Goal: Task Accomplishment & Management: Manage account settings

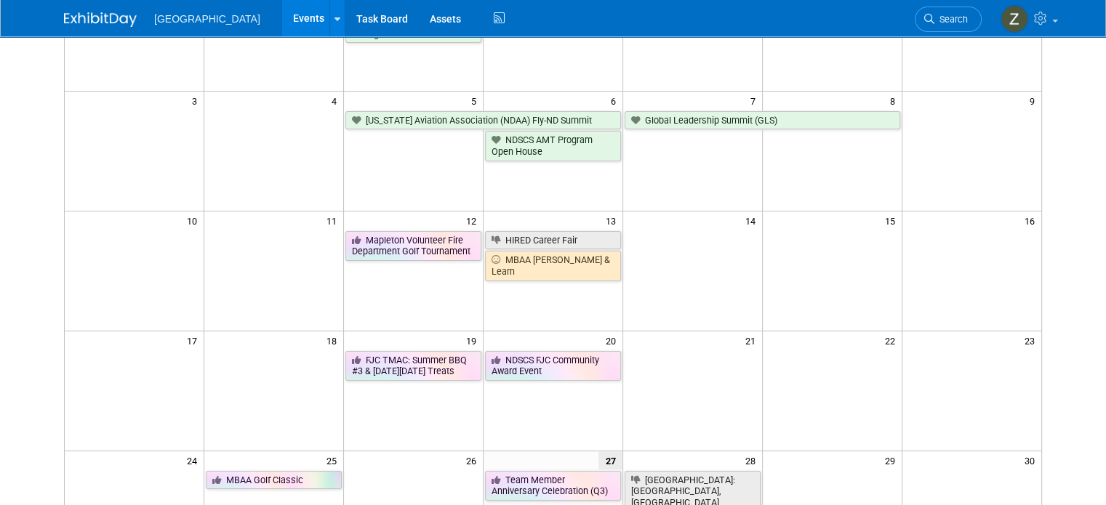
scroll to position [73, 0]
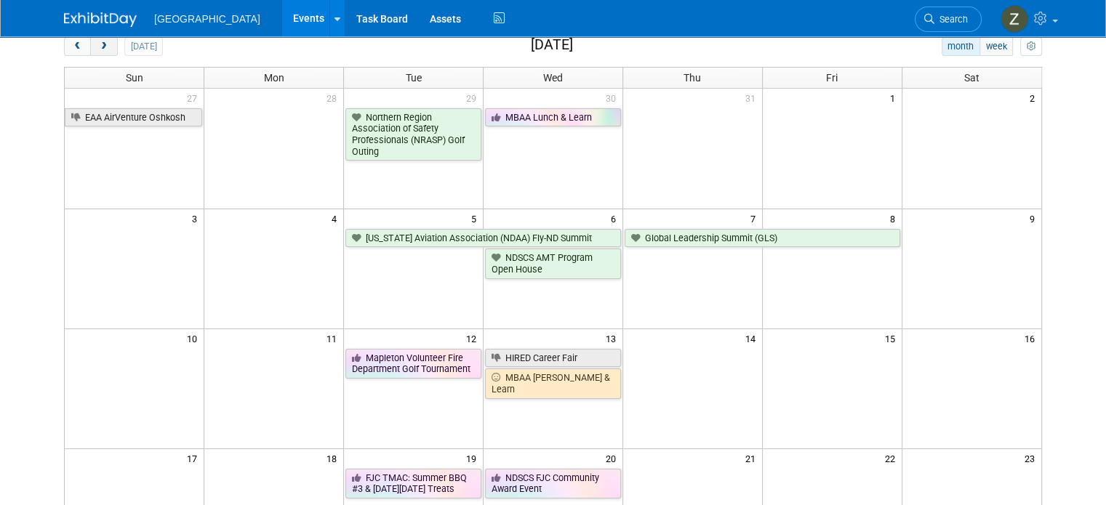
click at [92, 40] on button "next" at bounding box center [103, 46] width 27 height 19
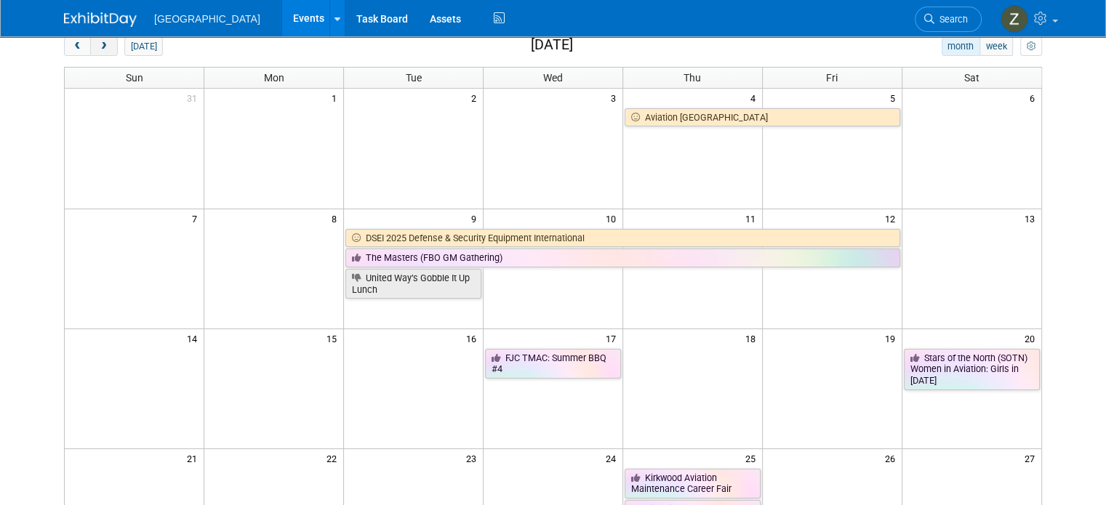
click at [92, 40] on button "next" at bounding box center [103, 46] width 27 height 19
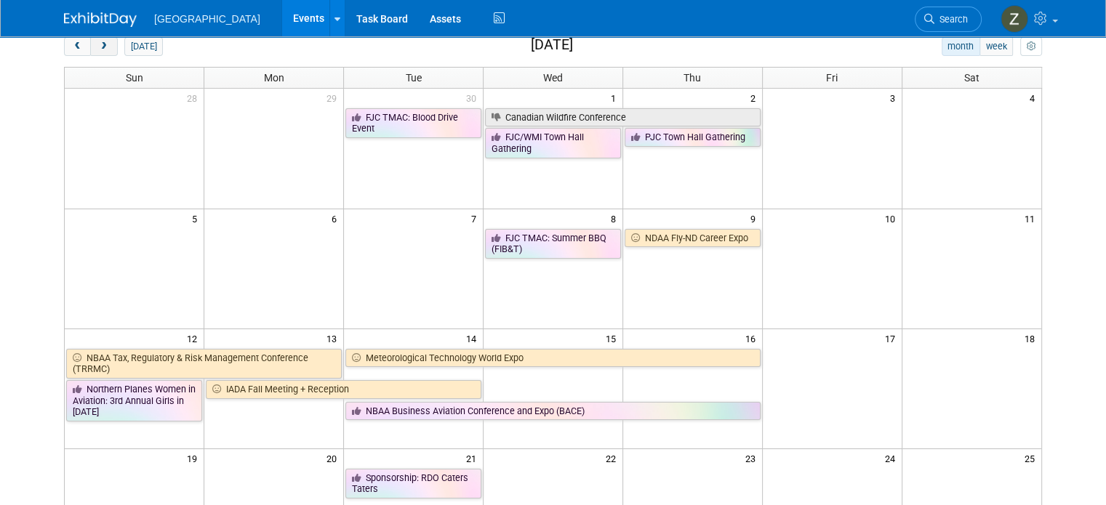
click at [92, 40] on button "next" at bounding box center [103, 46] width 27 height 19
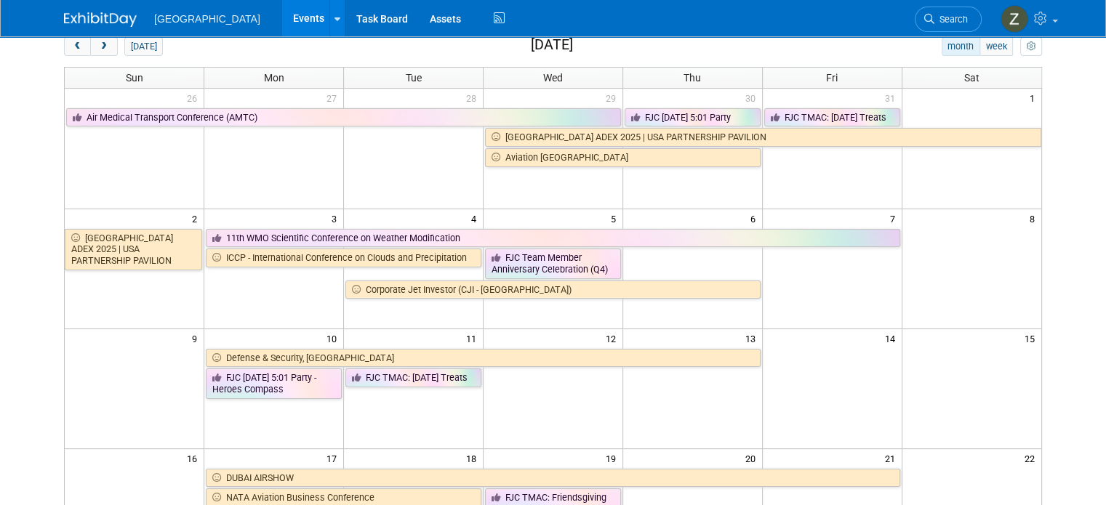
scroll to position [145, 0]
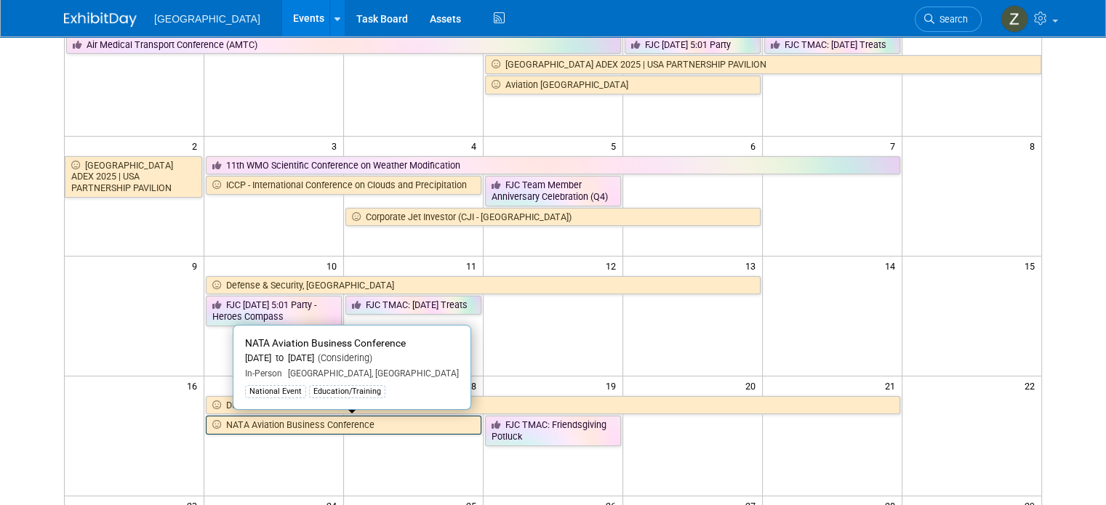
click at [381, 423] on link "NATA Aviation Business Conference" at bounding box center [344, 425] width 276 height 19
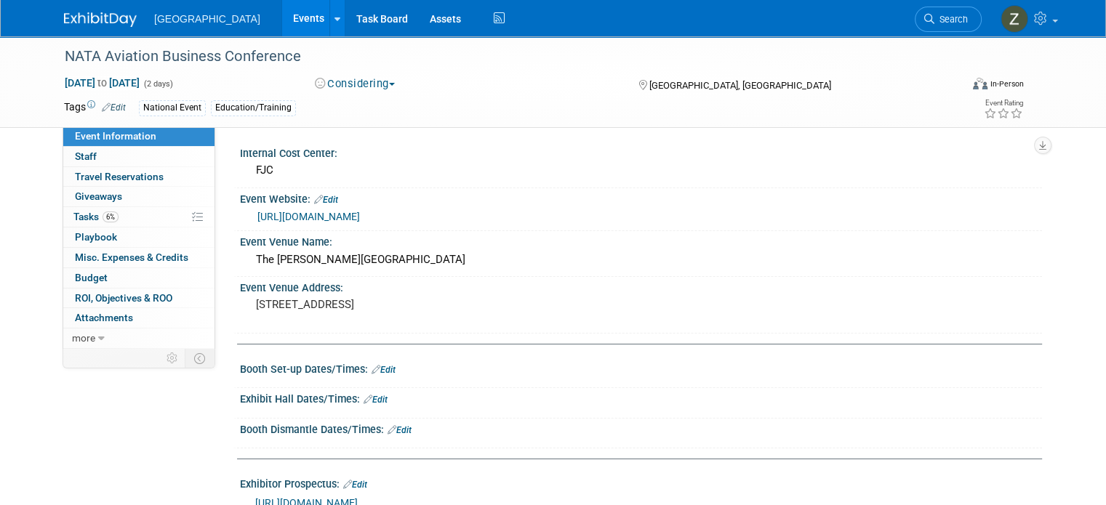
click at [319, 220] on link "https://mynata.my.site.com/nata/s/lt-event?id=a1YRj000001aFMXMA2#/Overview" at bounding box center [308, 217] width 103 height 12
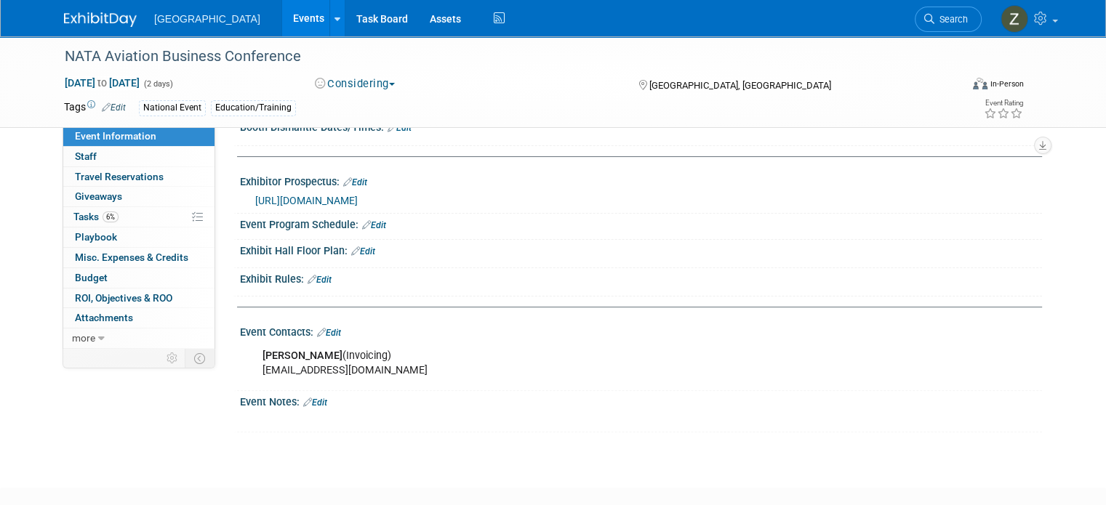
scroll to position [382, 0]
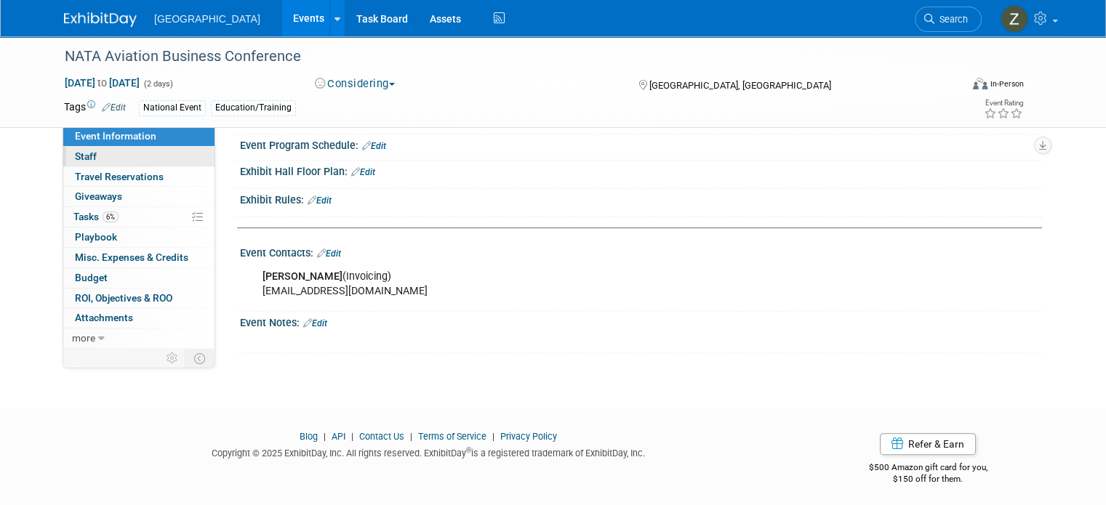
click at [124, 153] on link "0 Staff 0" at bounding box center [138, 157] width 151 height 20
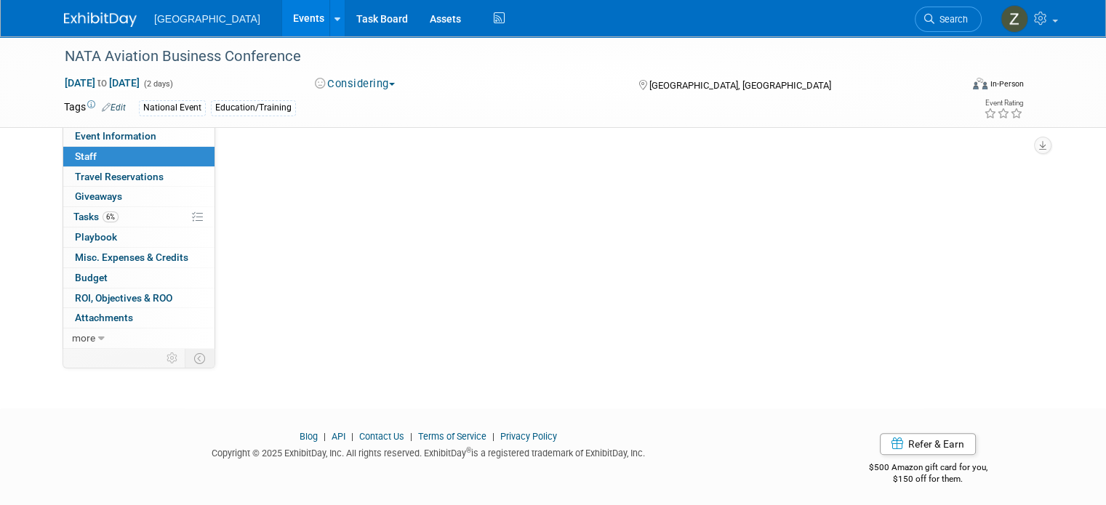
scroll to position [0, 0]
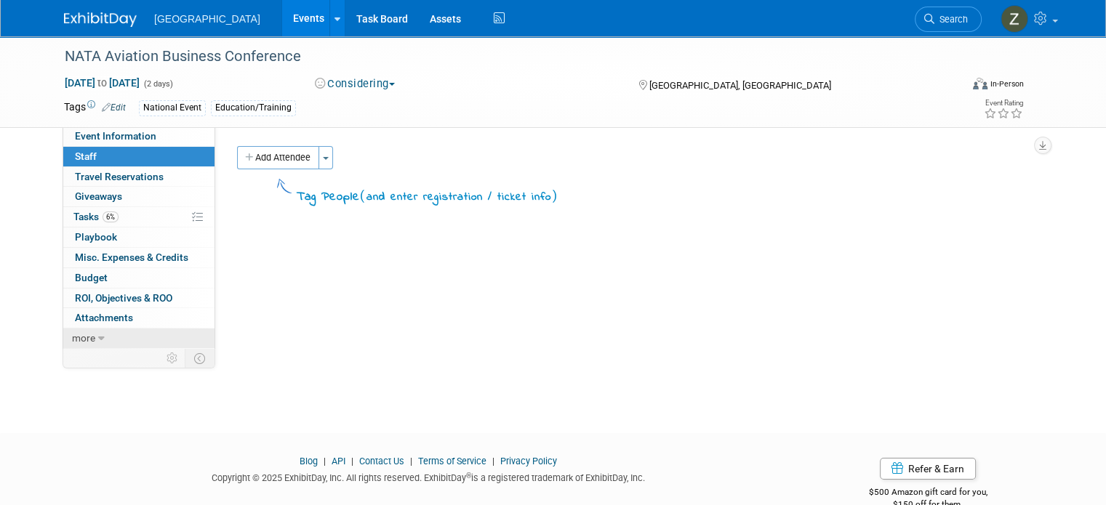
click at [113, 344] on link "more" at bounding box center [138, 339] width 151 height 20
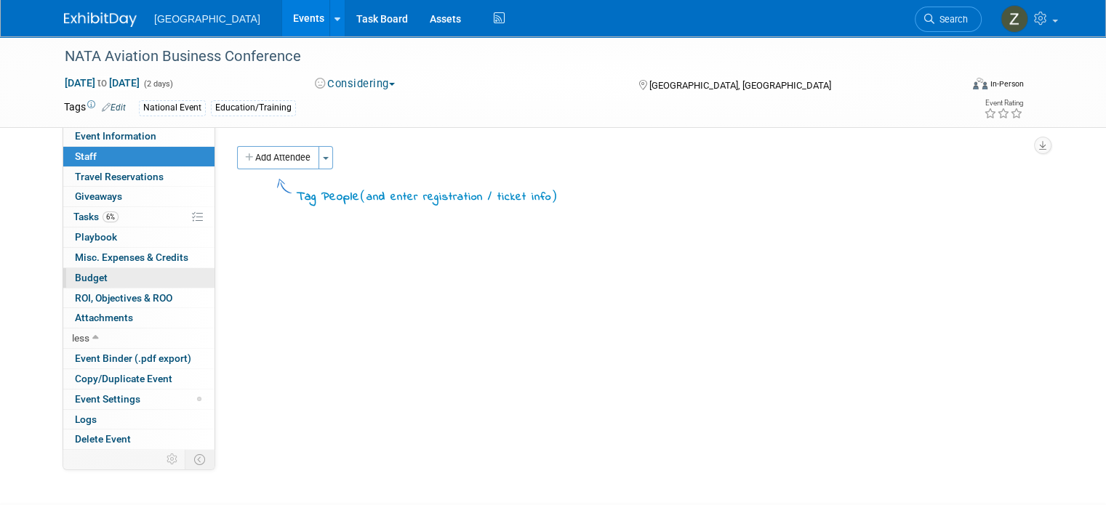
click at [103, 280] on link "Budget" at bounding box center [138, 278] width 151 height 20
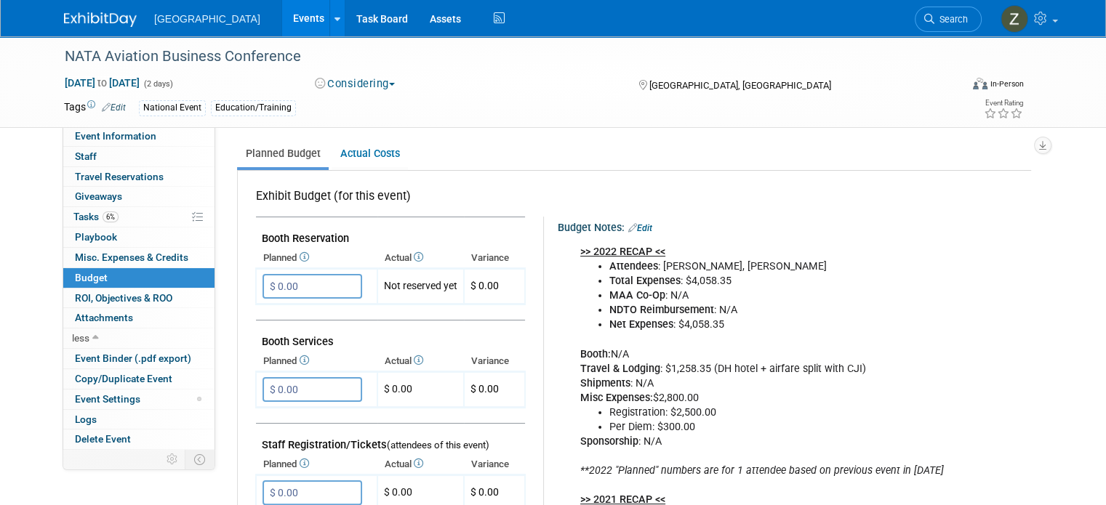
scroll to position [73, 0]
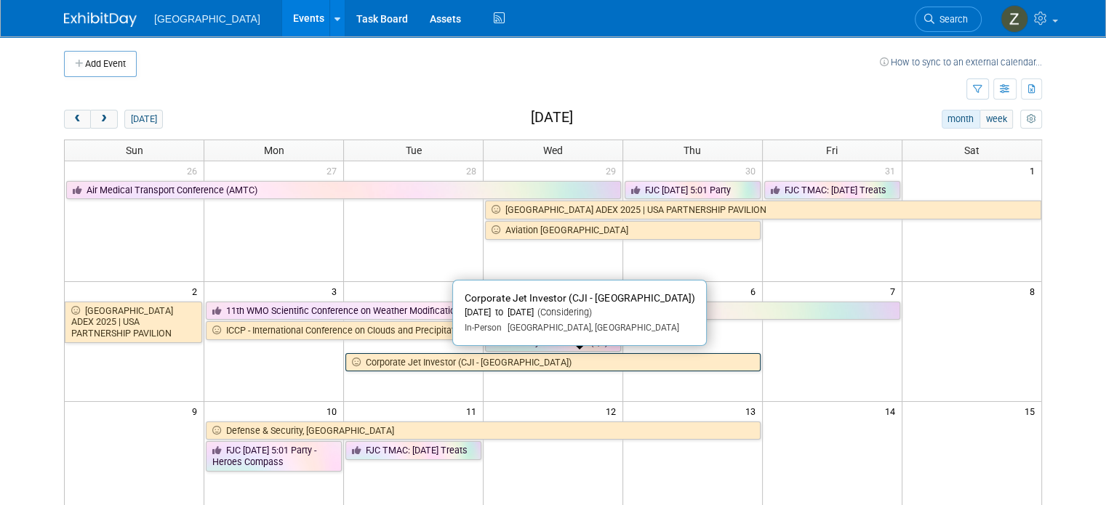
scroll to position [73, 0]
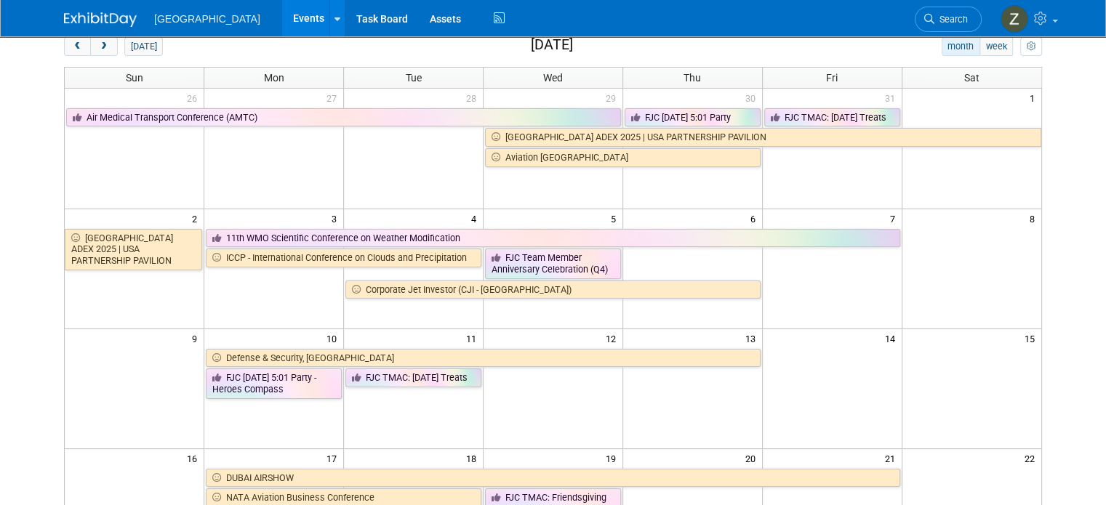
drag, startPoint x: 65, startPoint y: 50, endPoint x: 69, endPoint y: 60, distance: 11.1
click at [72, 50] on span "prev" at bounding box center [77, 46] width 11 height 9
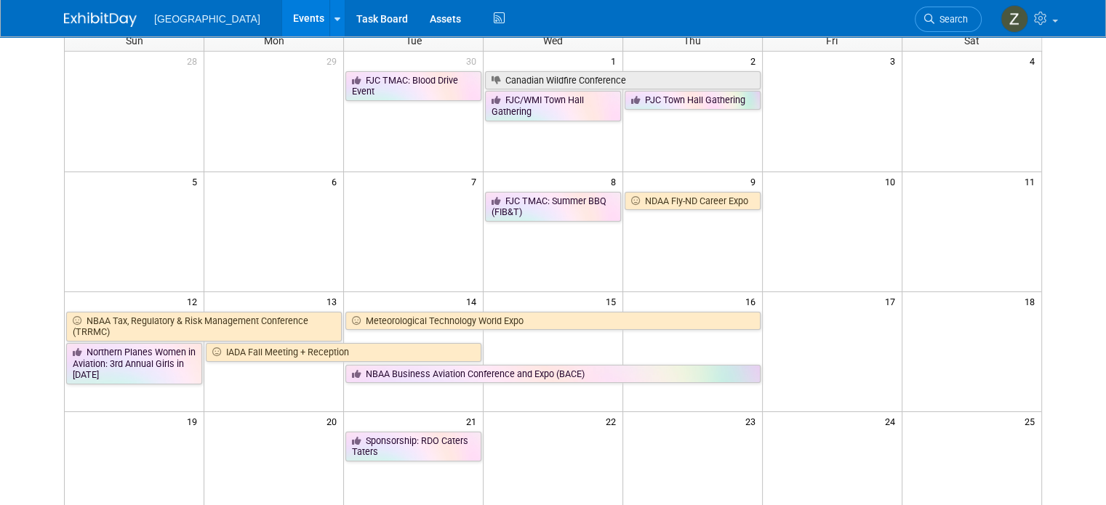
scroll to position [145, 0]
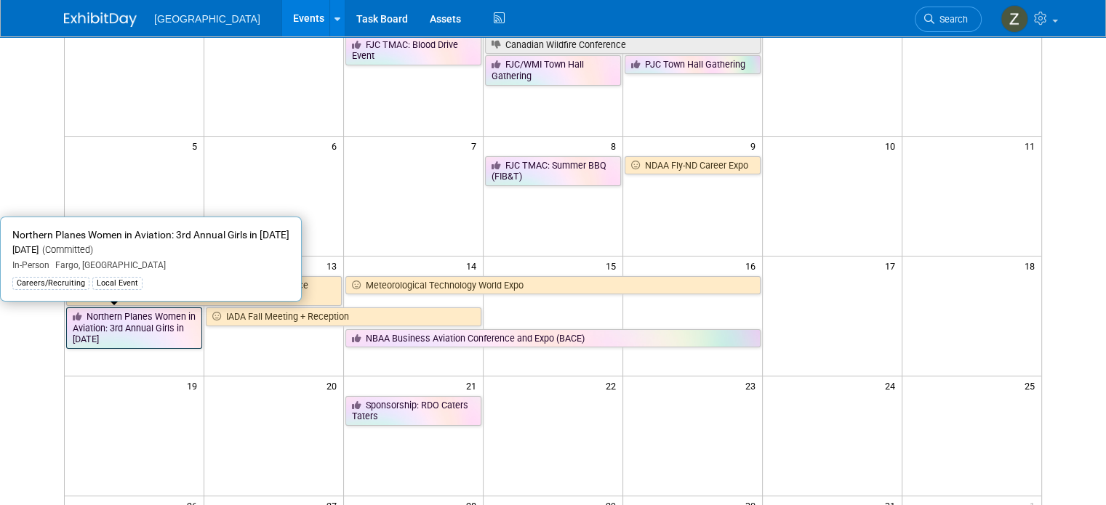
click at [177, 329] on link "Northern Planes Women in Aviation: 3rd Annual Girls in [DATE]" at bounding box center [134, 328] width 136 height 41
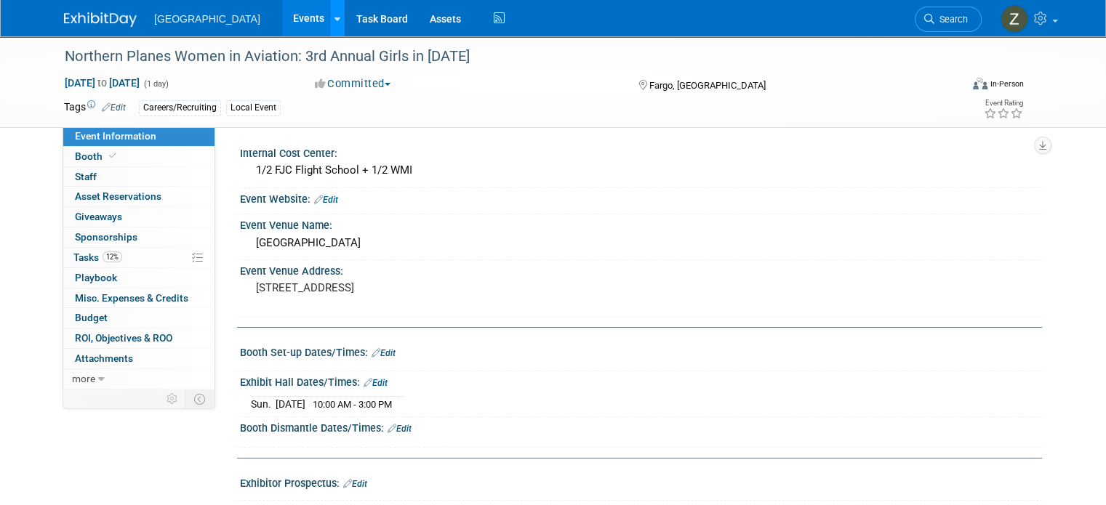
click at [329, 27] on link at bounding box center [336, 18] width 15 height 36
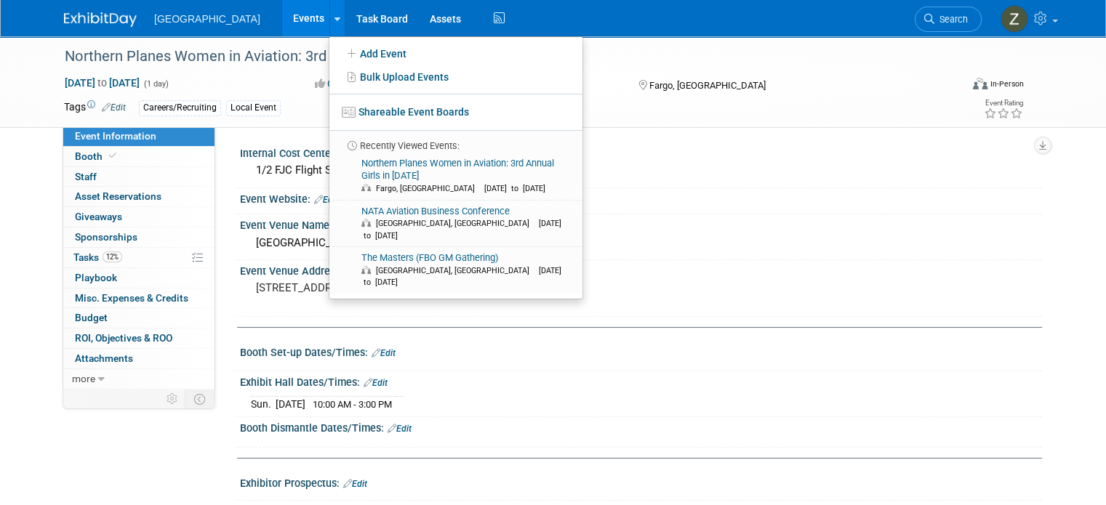
click at [282, 25] on link "Events" at bounding box center [308, 18] width 53 height 36
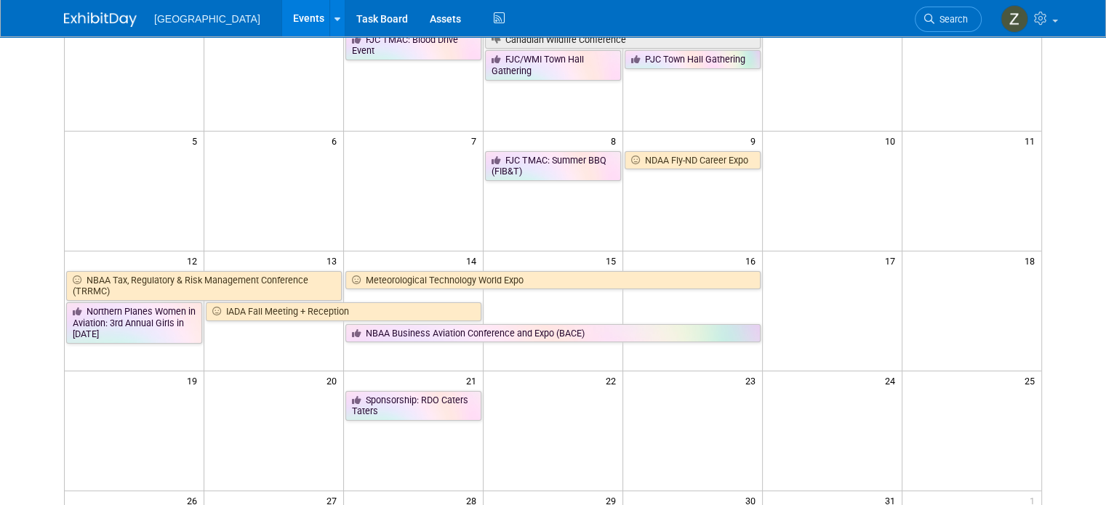
scroll to position [73, 0]
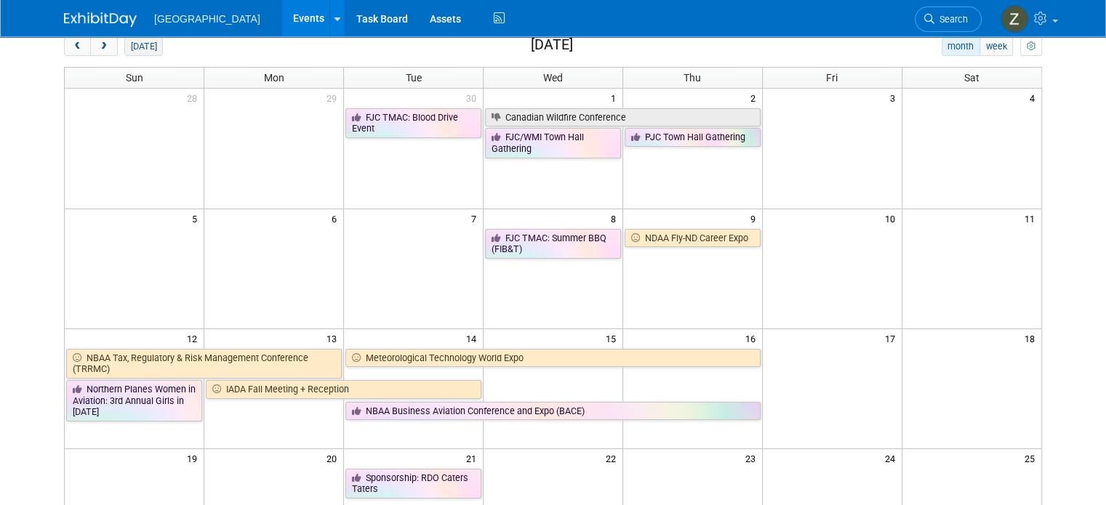
click at [124, 52] on button "[DATE]" at bounding box center [143, 46] width 39 height 19
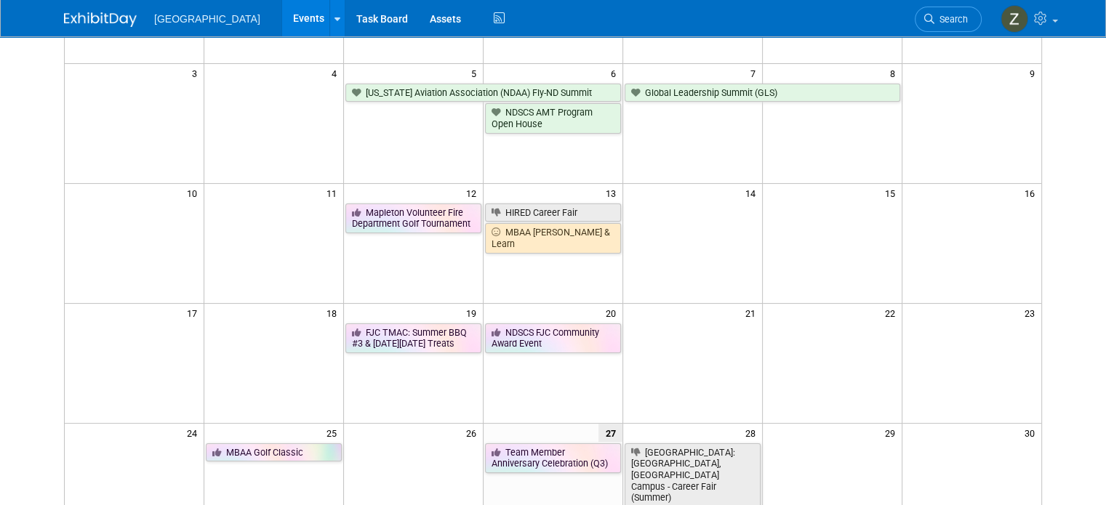
scroll to position [436, 0]
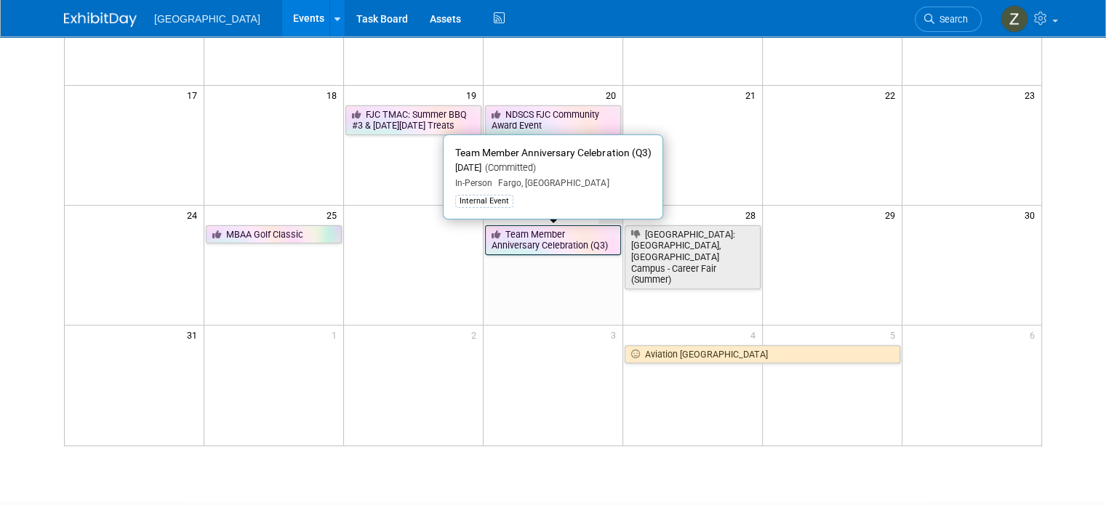
click at [495, 231] on icon at bounding box center [499, 235] width 14 height 9
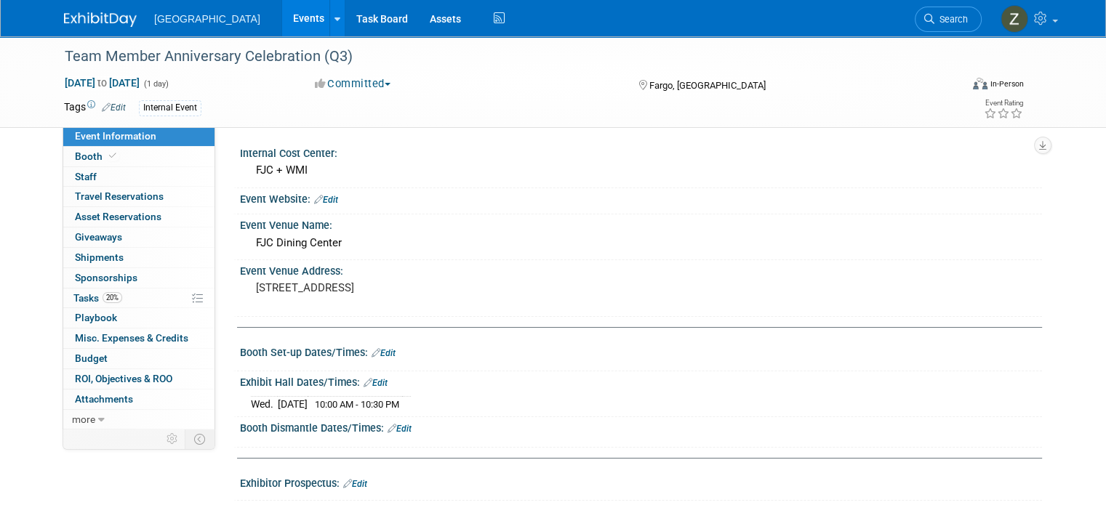
click at [324, 89] on button "Committed" at bounding box center [353, 83] width 87 height 15
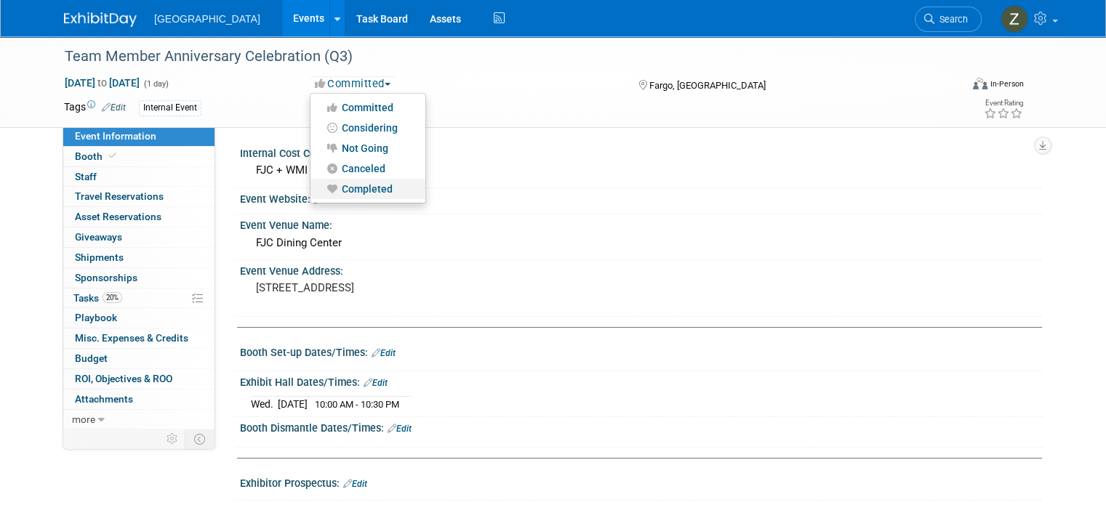
click at [337, 183] on link "Completed" at bounding box center [368, 189] width 115 height 20
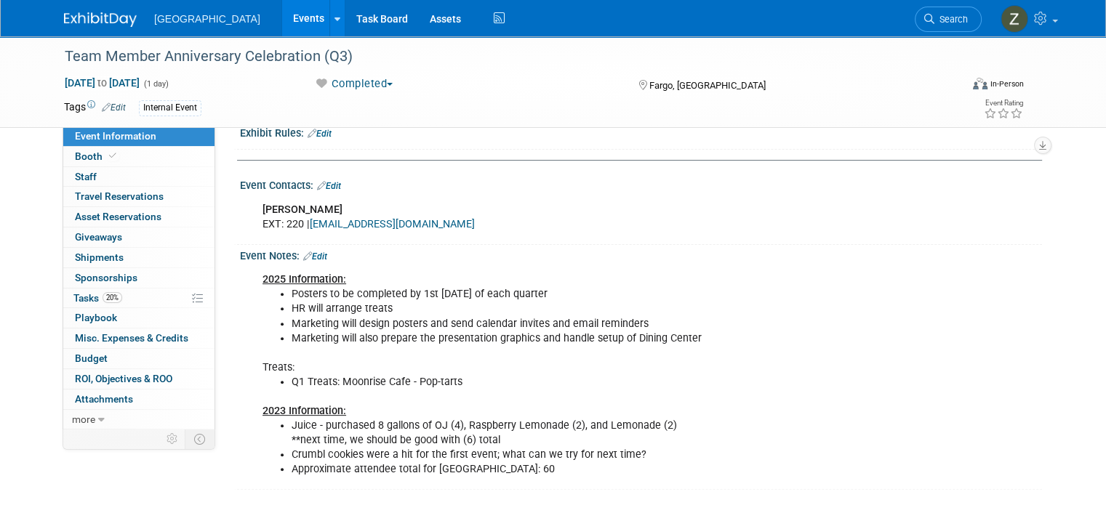
scroll to position [436, 0]
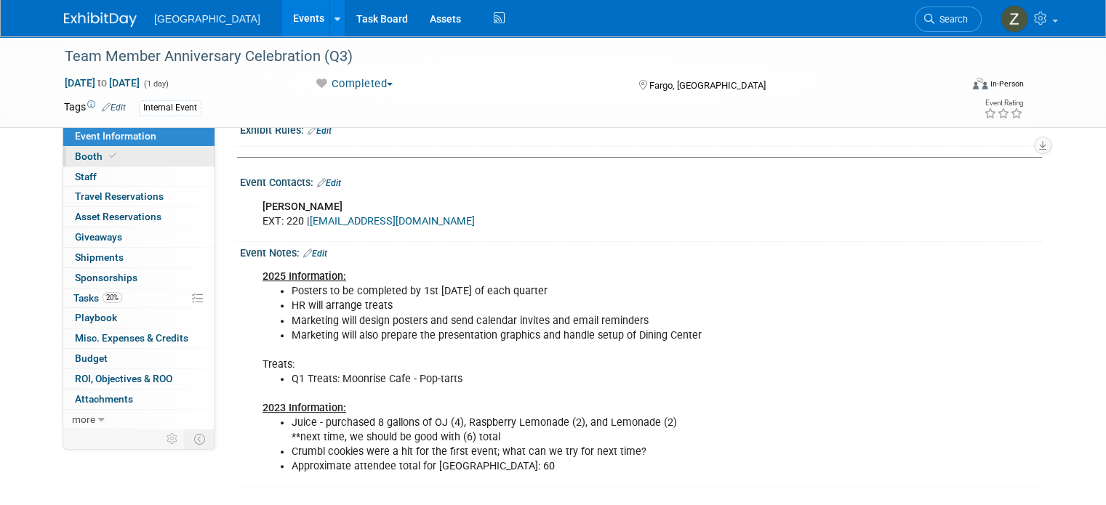
click at [101, 164] on link "Booth" at bounding box center [138, 157] width 151 height 20
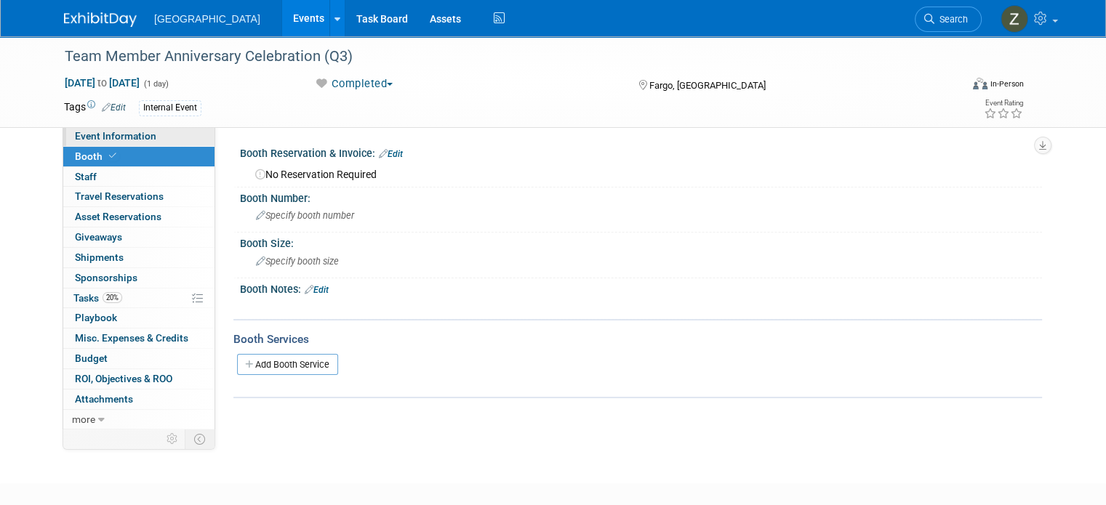
click at [113, 140] on span "Event Information" at bounding box center [115, 136] width 81 height 12
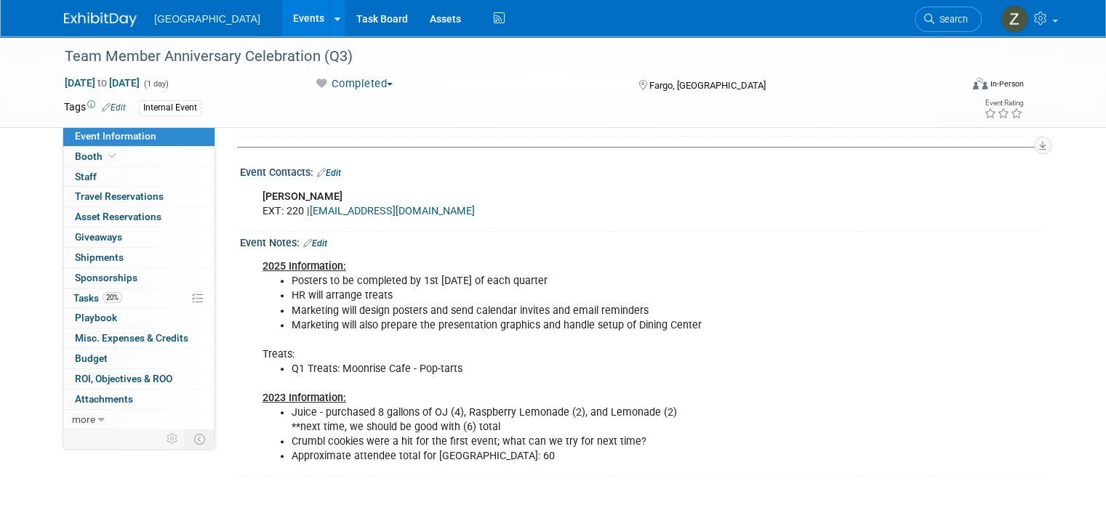
scroll to position [436, 0]
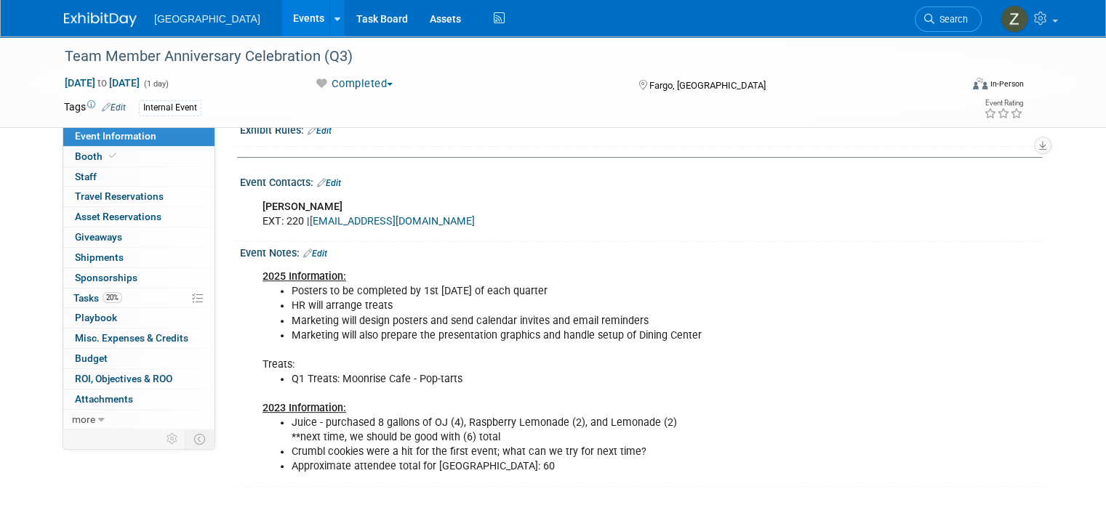
click at [305, 249] on link "Edit" at bounding box center [315, 254] width 24 height 10
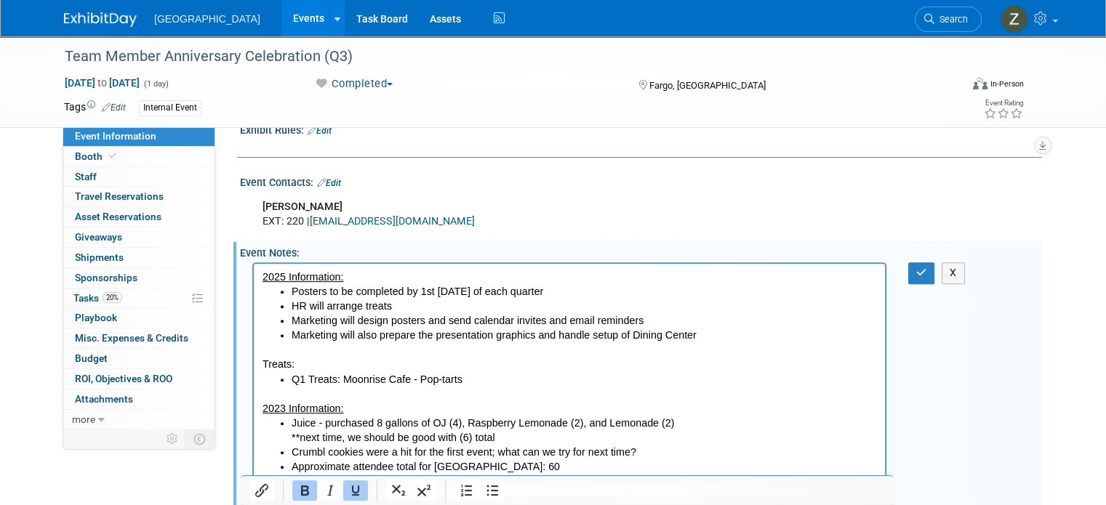
scroll to position [582, 0]
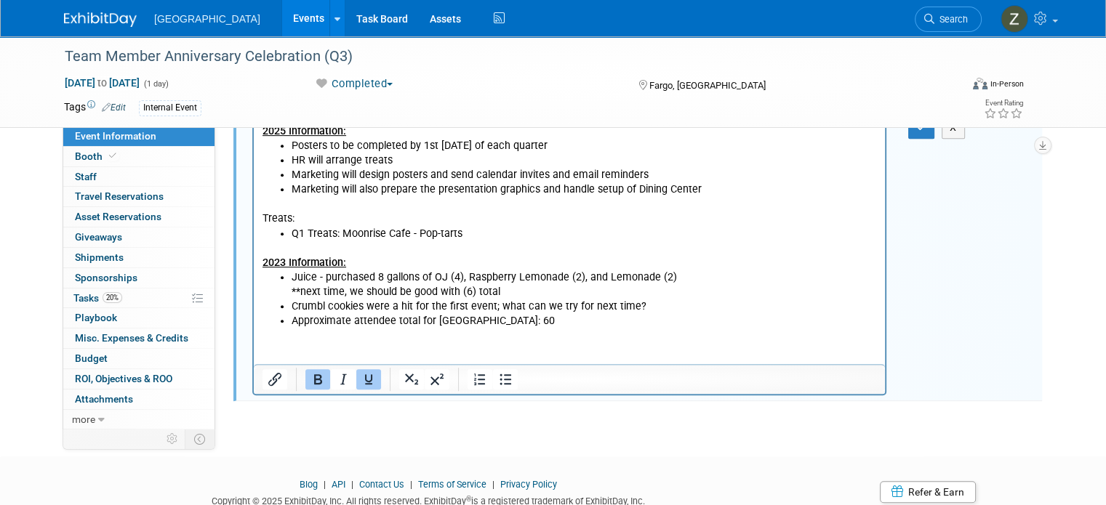
click at [470, 236] on li "Q1 Treats: Moonrise Cafe - Pop-tarts" at bounding box center [584, 234] width 585 height 15
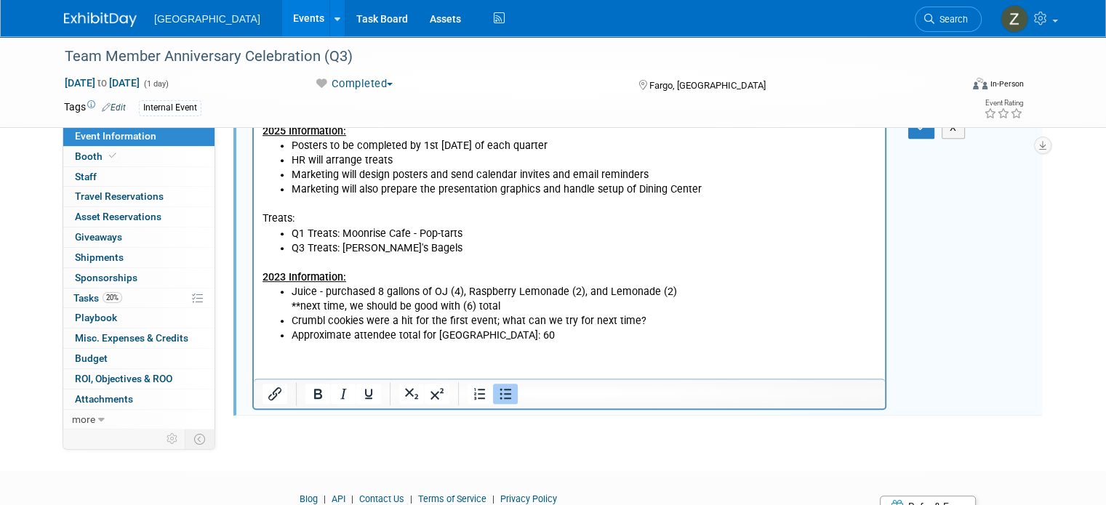
scroll to position [436, 0]
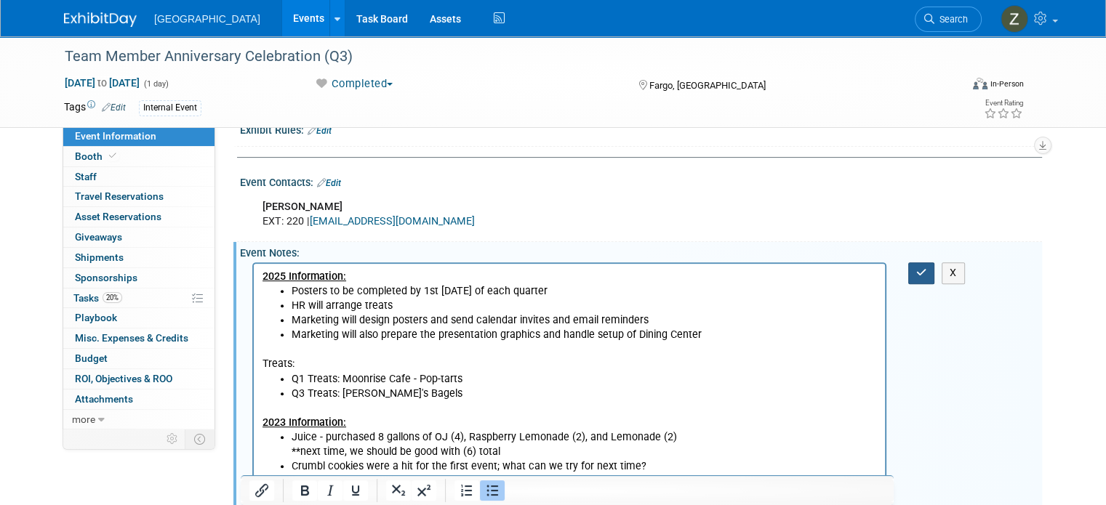
click at [927, 268] on icon "button" at bounding box center [921, 273] width 11 height 10
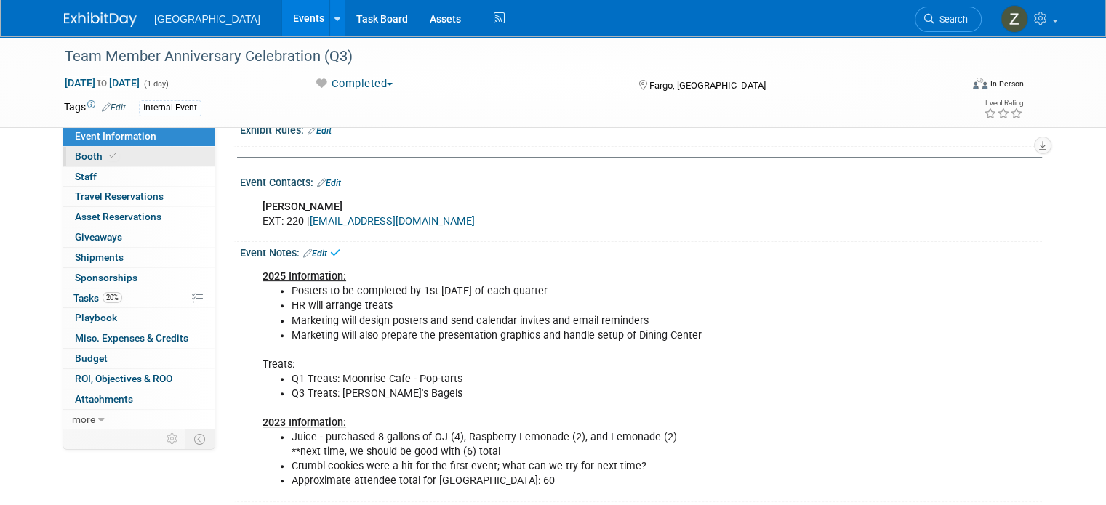
click at [160, 162] on link "Booth" at bounding box center [138, 157] width 151 height 20
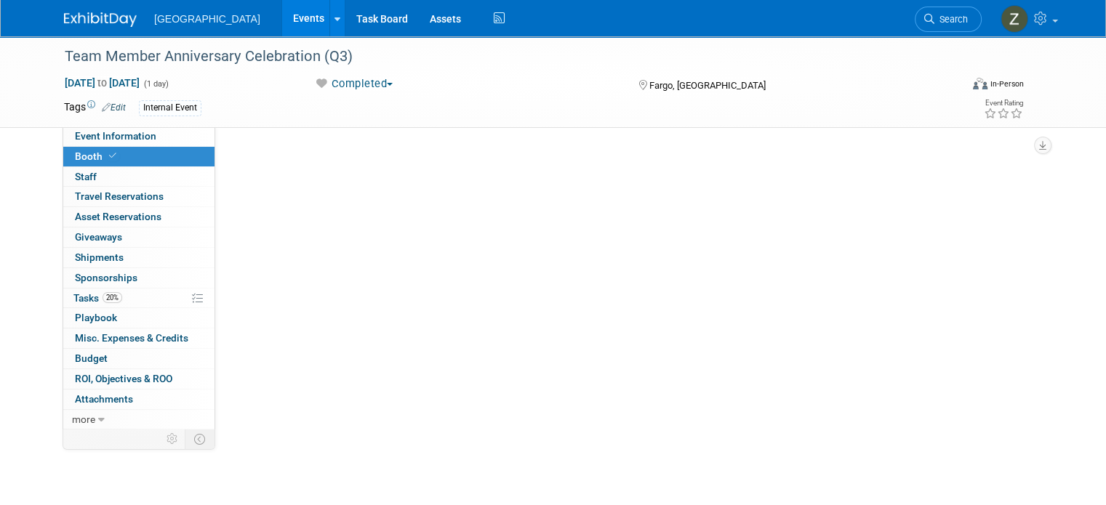
scroll to position [0, 0]
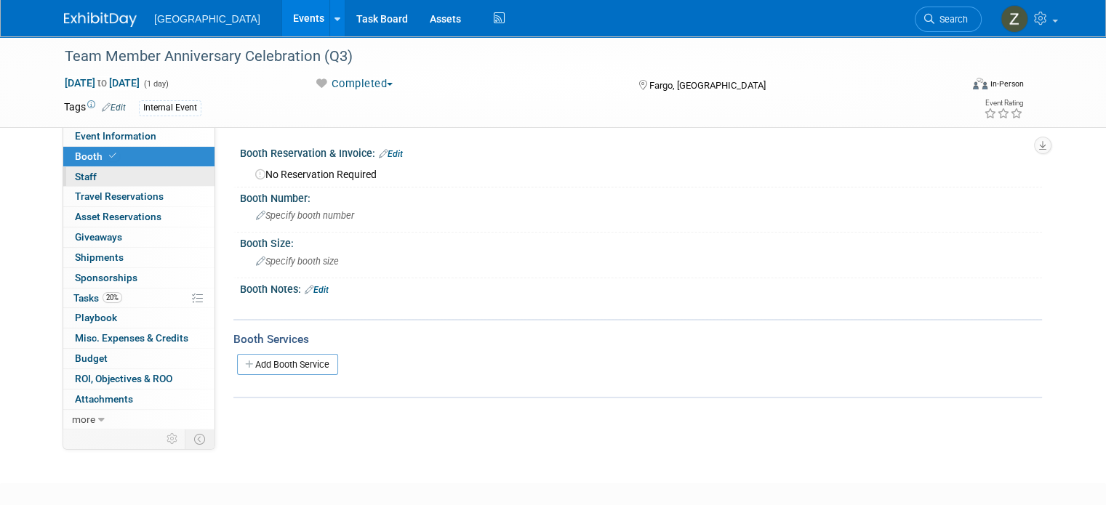
click at [161, 181] on link "0 Staff 0" at bounding box center [138, 177] width 151 height 20
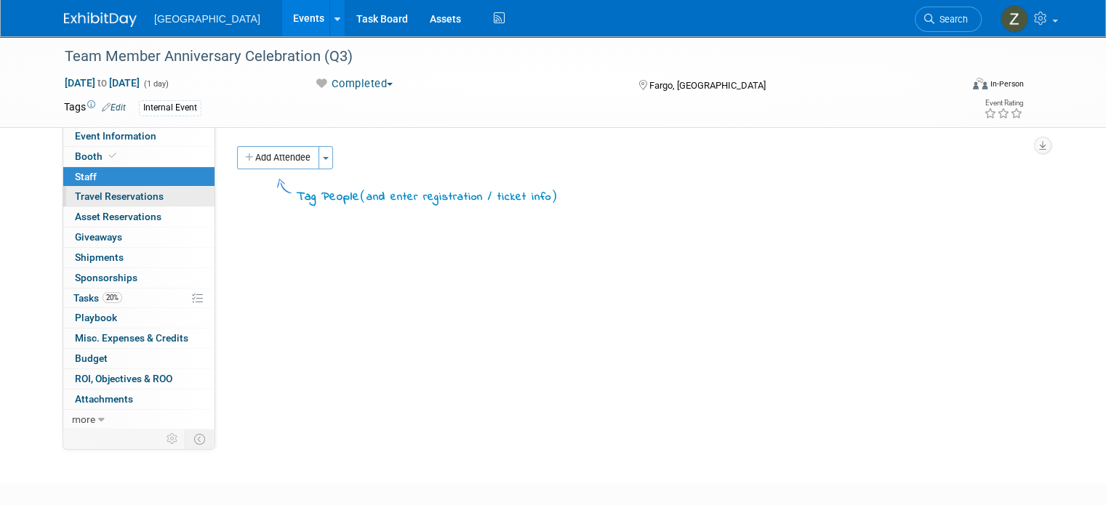
click at [154, 204] on link "0 Travel Reservations 0" at bounding box center [138, 197] width 151 height 20
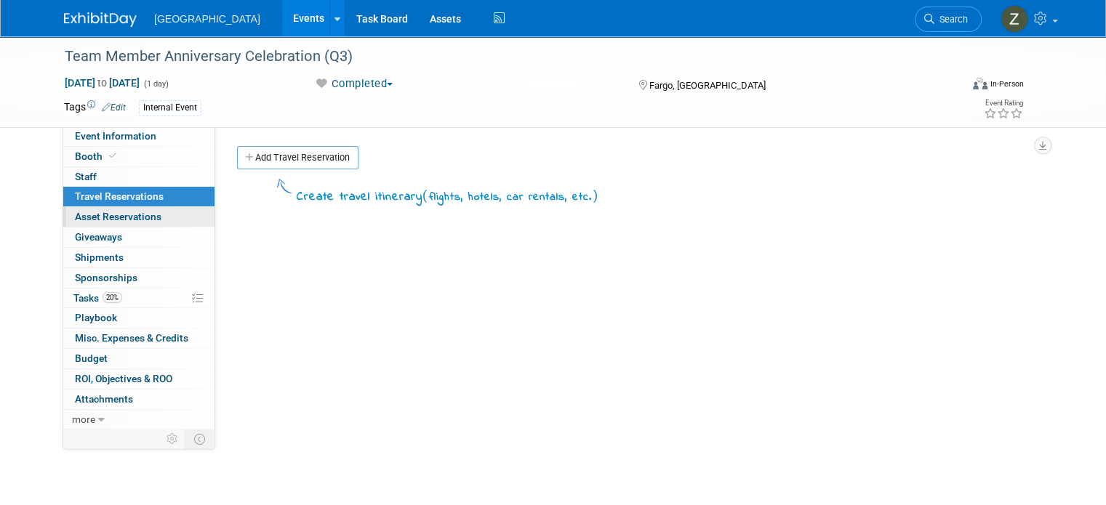
click at [148, 217] on link "0 Asset Reservations 0" at bounding box center [138, 217] width 151 height 20
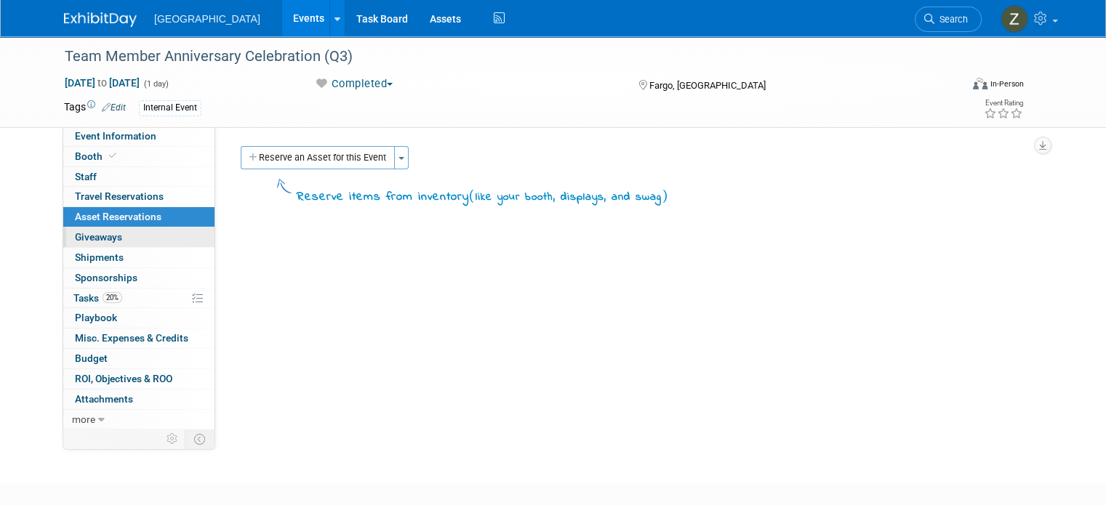
click at [142, 244] on link "0 Giveaways 0" at bounding box center [138, 238] width 151 height 20
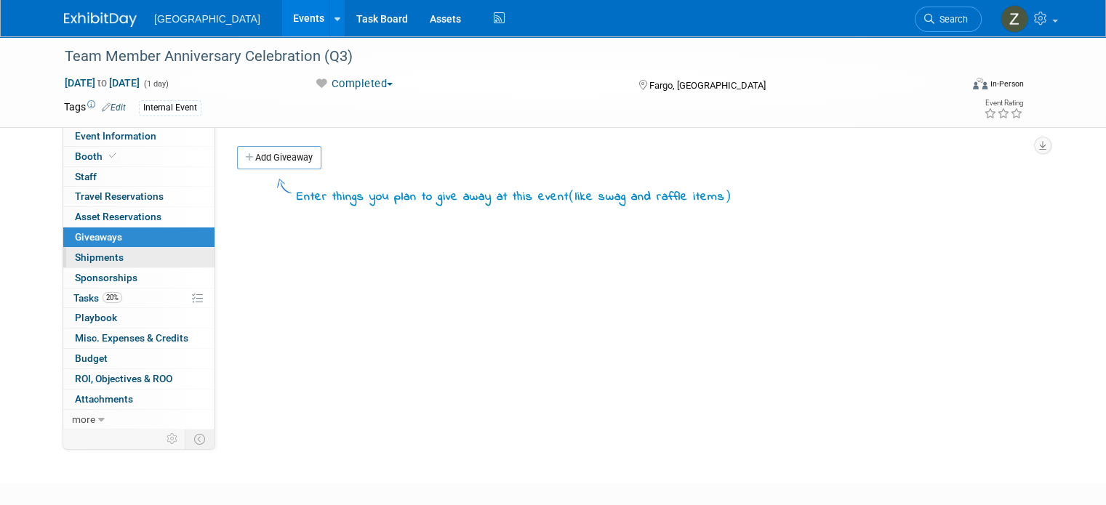
click at [139, 254] on link "0 Shipments 0" at bounding box center [138, 258] width 151 height 20
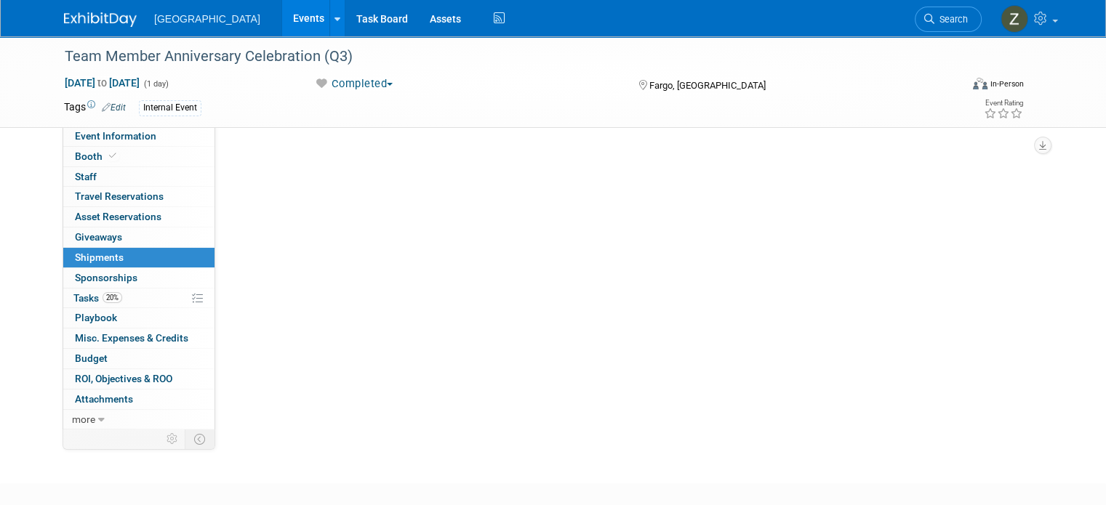
click at [137, 266] on link "0 Shipments 0" at bounding box center [138, 258] width 151 height 20
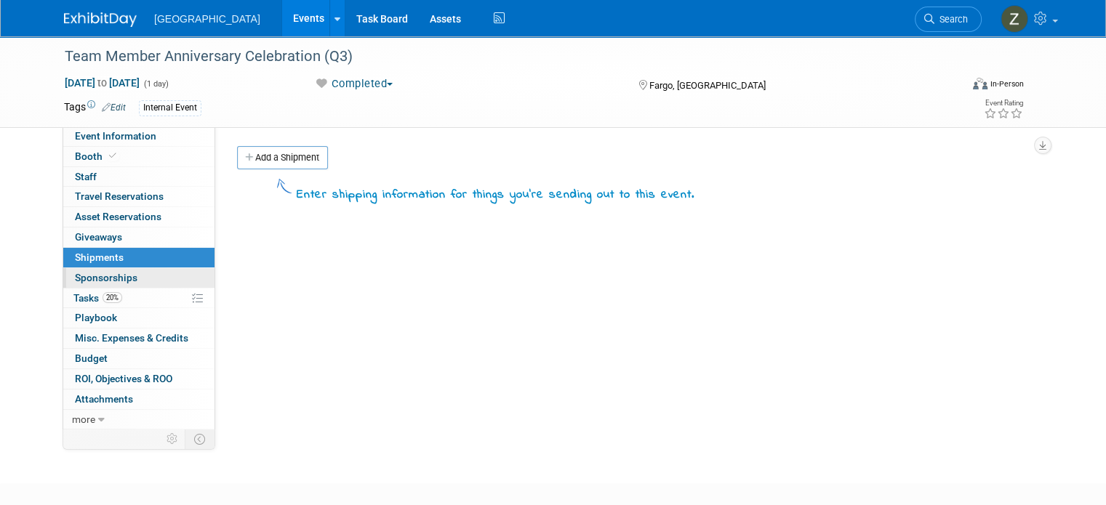
click at [132, 281] on link "0 Sponsorships 0" at bounding box center [138, 278] width 151 height 20
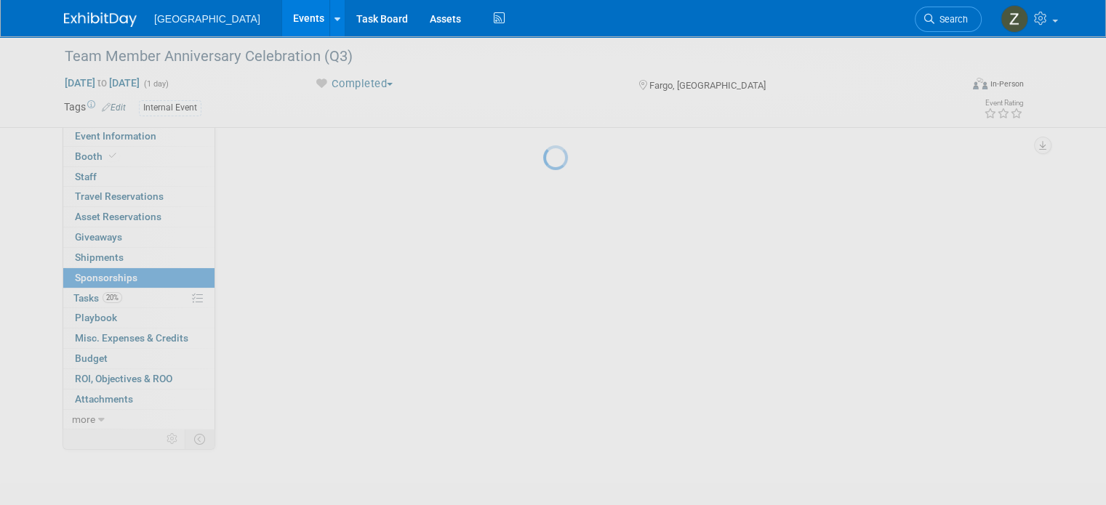
click at [543, 291] on div at bounding box center [553, 252] width 20 height 505
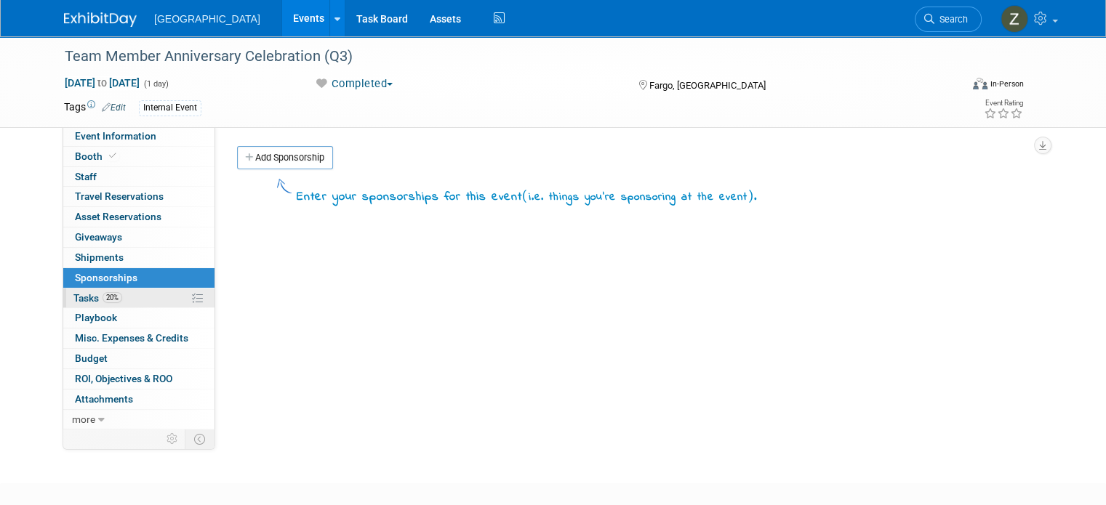
click at [192, 296] on icon at bounding box center [197, 298] width 11 height 11
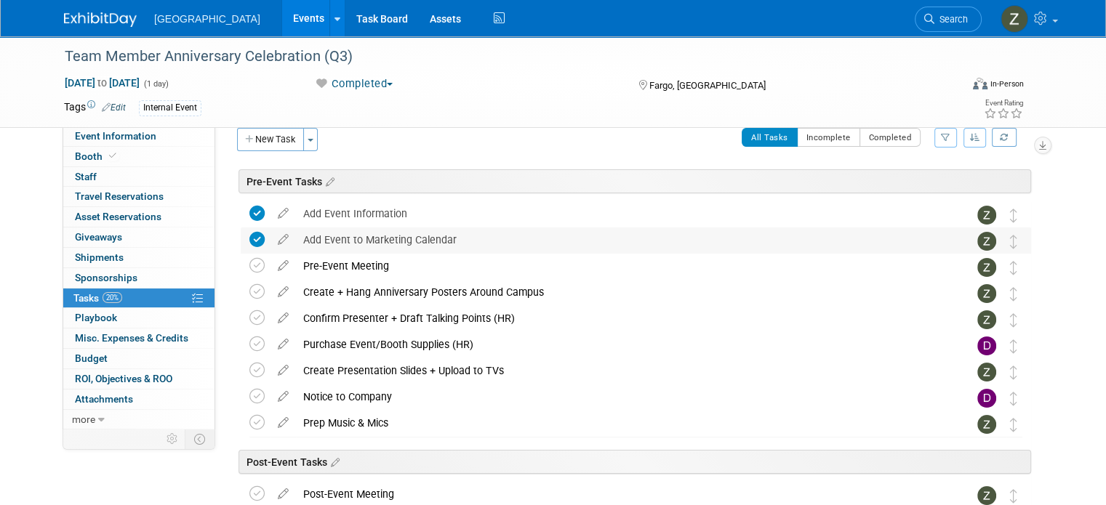
scroll to position [73, 0]
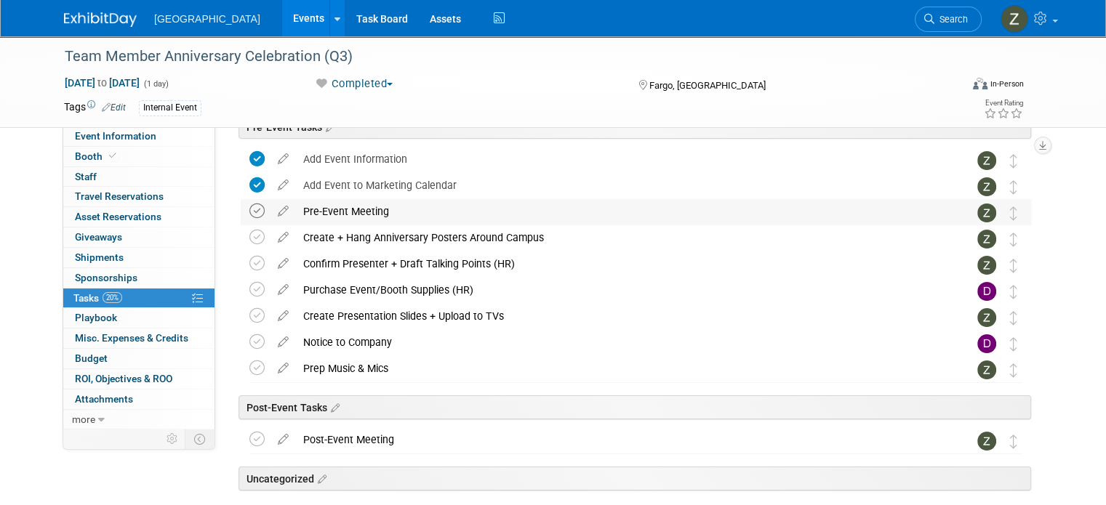
click at [249, 214] on icon at bounding box center [256, 211] width 15 height 15
click at [249, 233] on icon at bounding box center [256, 237] width 15 height 15
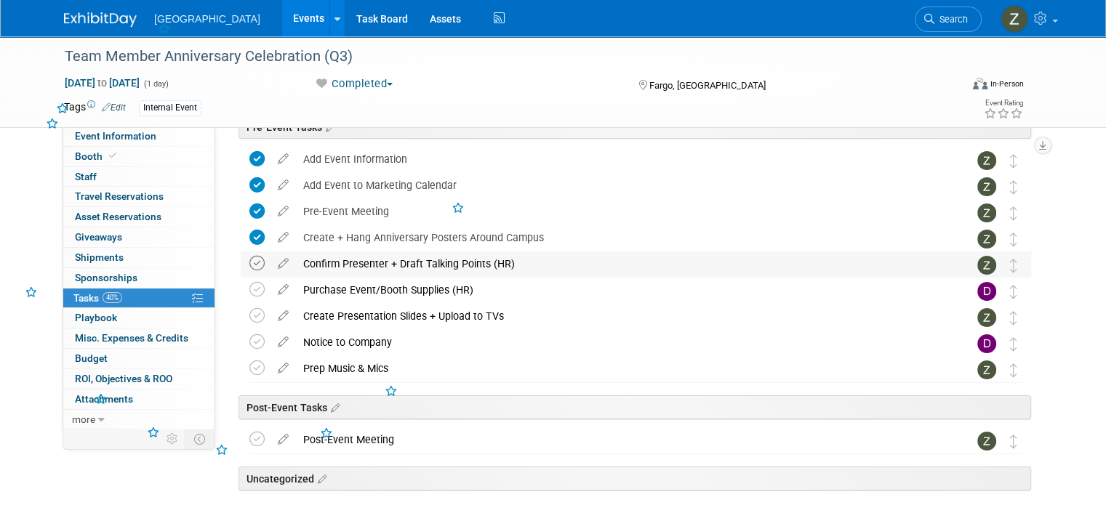
click at [249, 263] on icon at bounding box center [256, 263] width 15 height 15
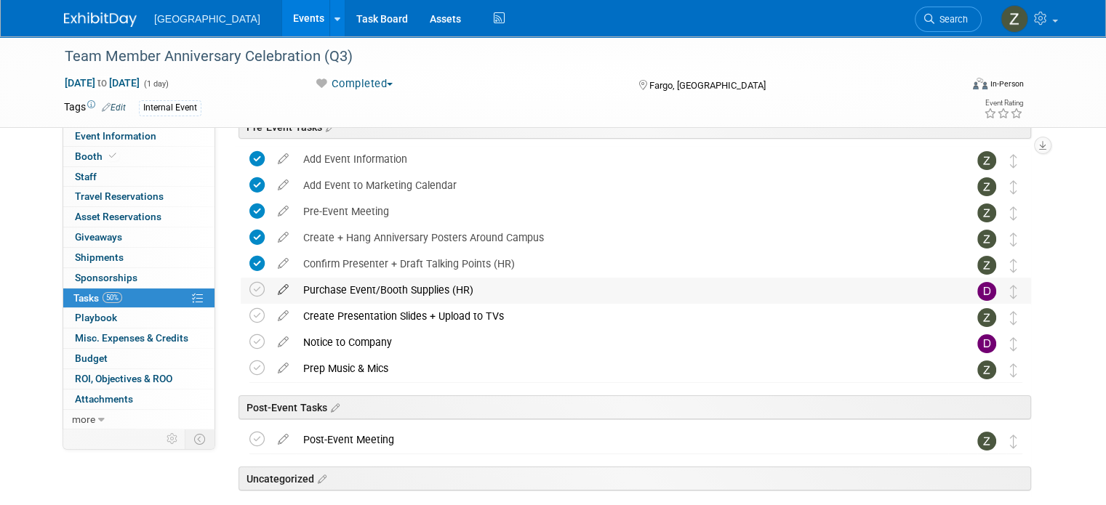
click at [271, 288] on icon at bounding box center [283, 287] width 25 height 18
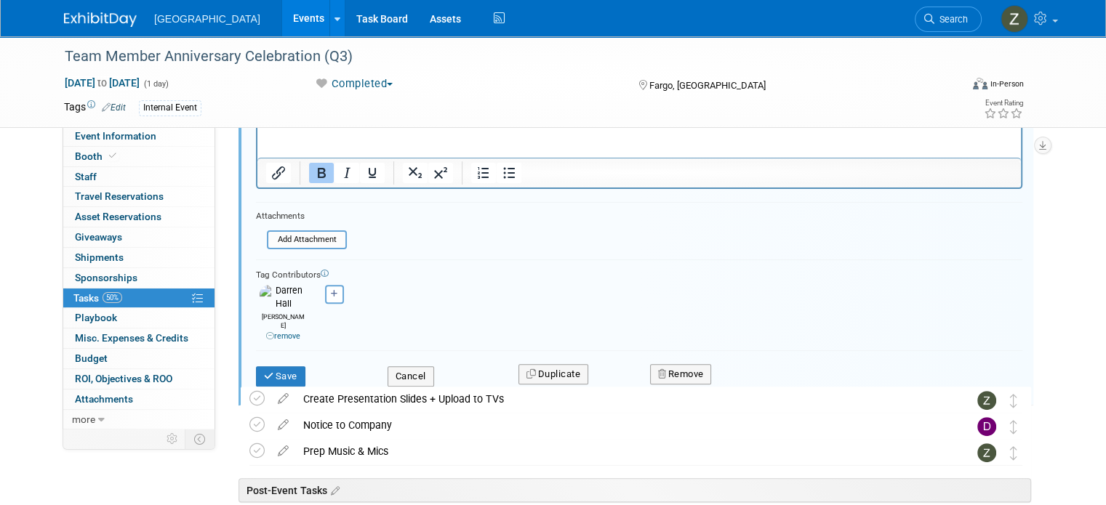
scroll to position [428, 0]
click at [284, 365] on button "Save" at bounding box center [280, 375] width 49 height 20
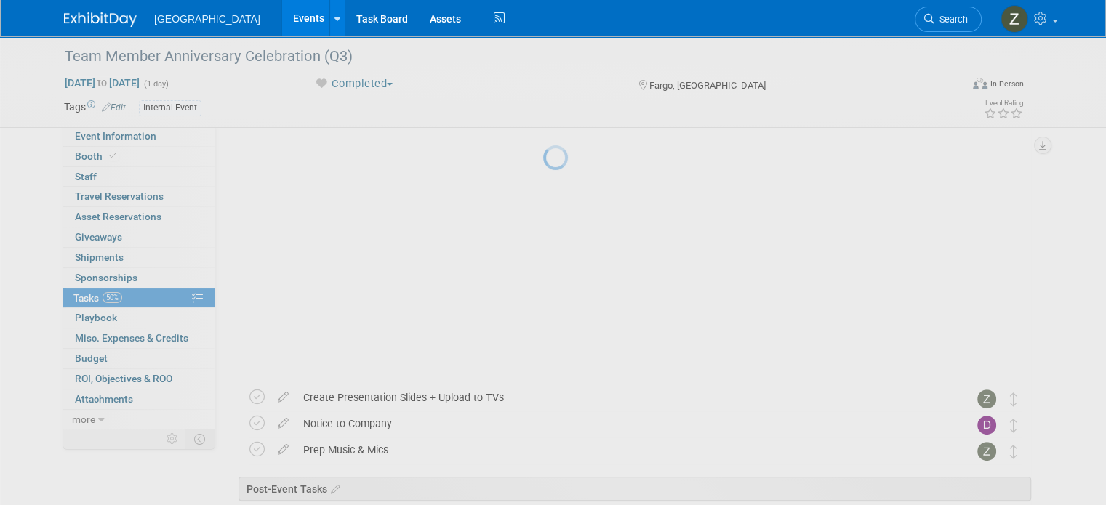
scroll to position [154, 0]
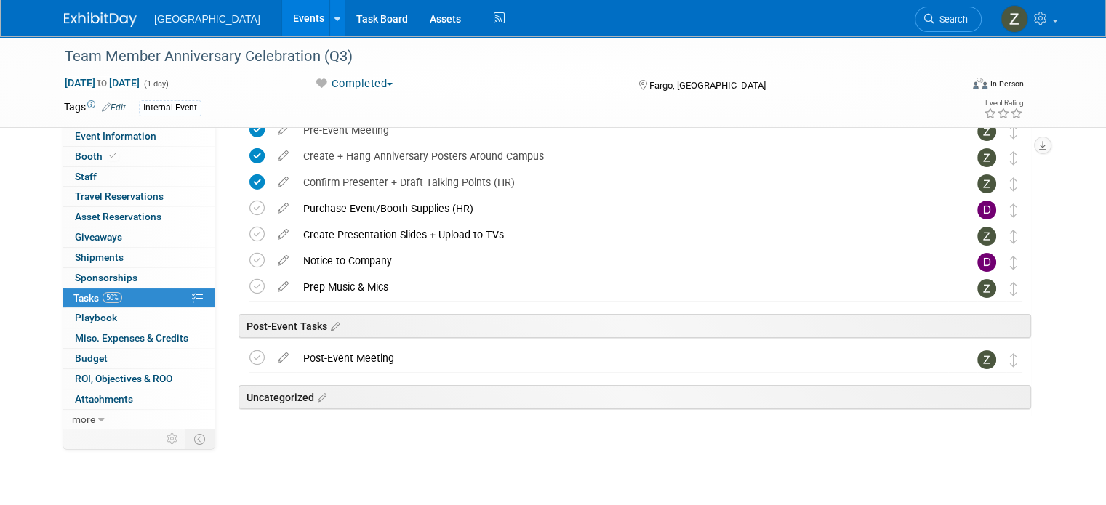
click at [282, 21] on link "Events" at bounding box center [308, 18] width 53 height 36
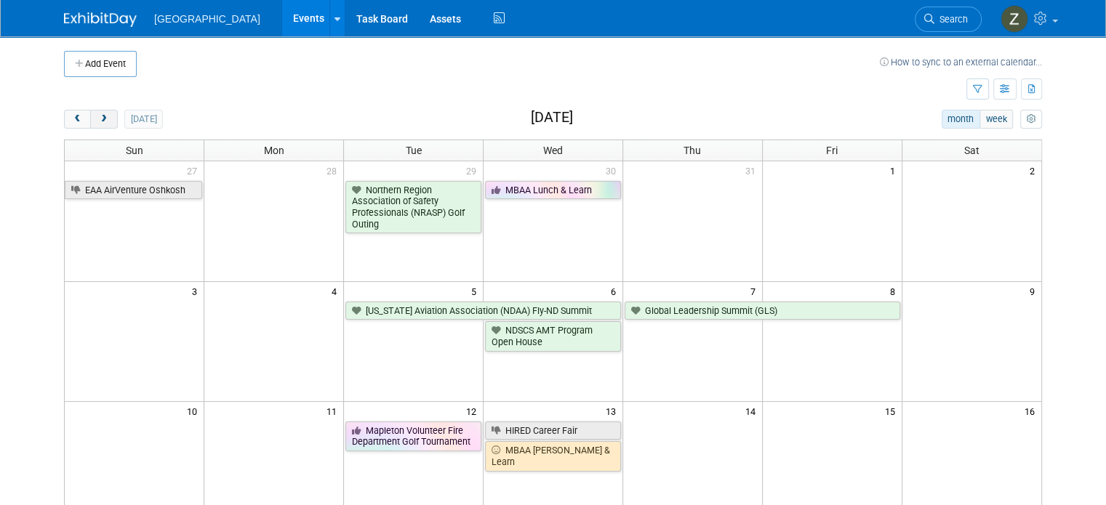
click at [98, 118] on span "next" at bounding box center [103, 119] width 11 height 9
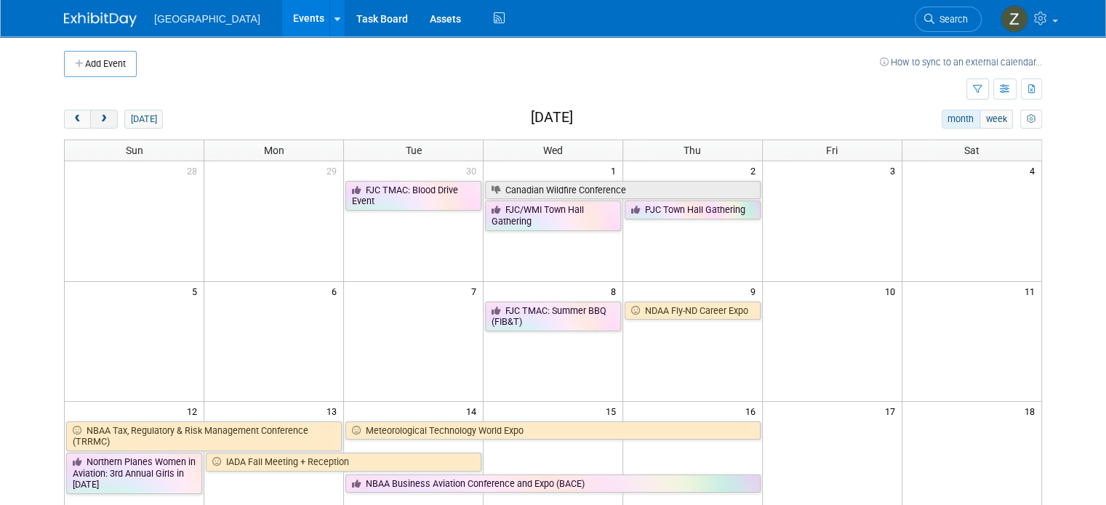
click at [98, 118] on span "next" at bounding box center [103, 119] width 11 height 9
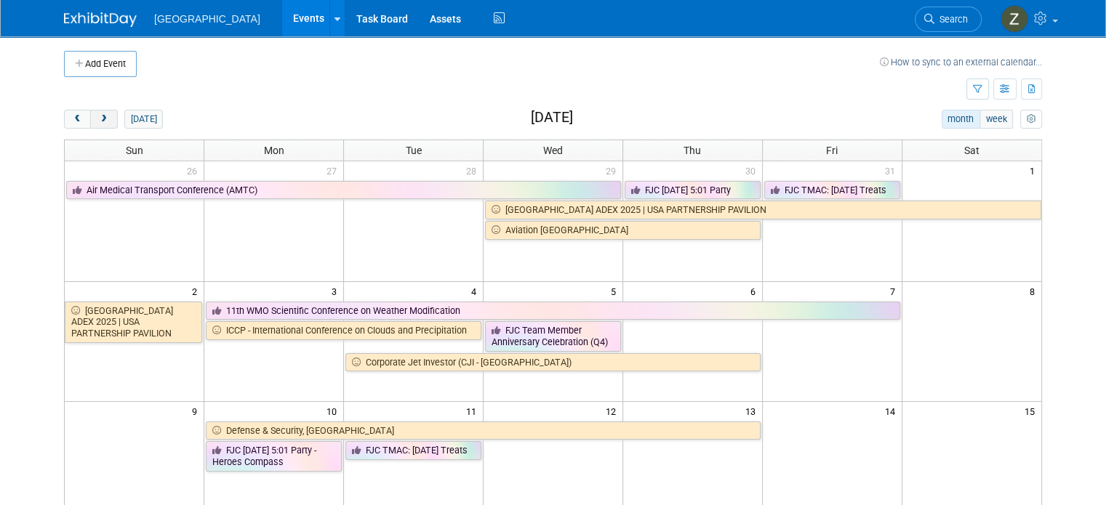
click at [98, 118] on span "next" at bounding box center [103, 119] width 11 height 9
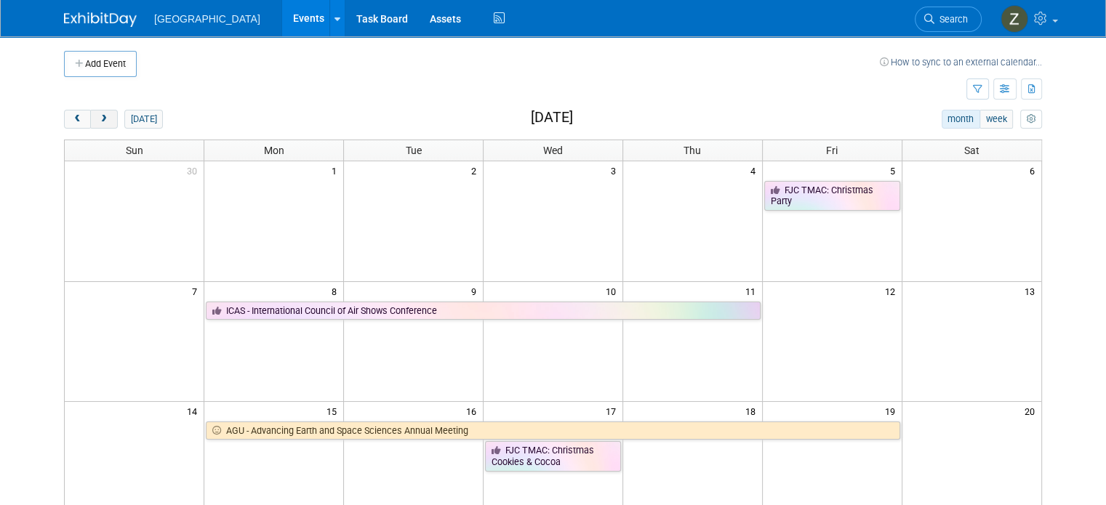
click at [98, 118] on span "next" at bounding box center [103, 119] width 11 height 9
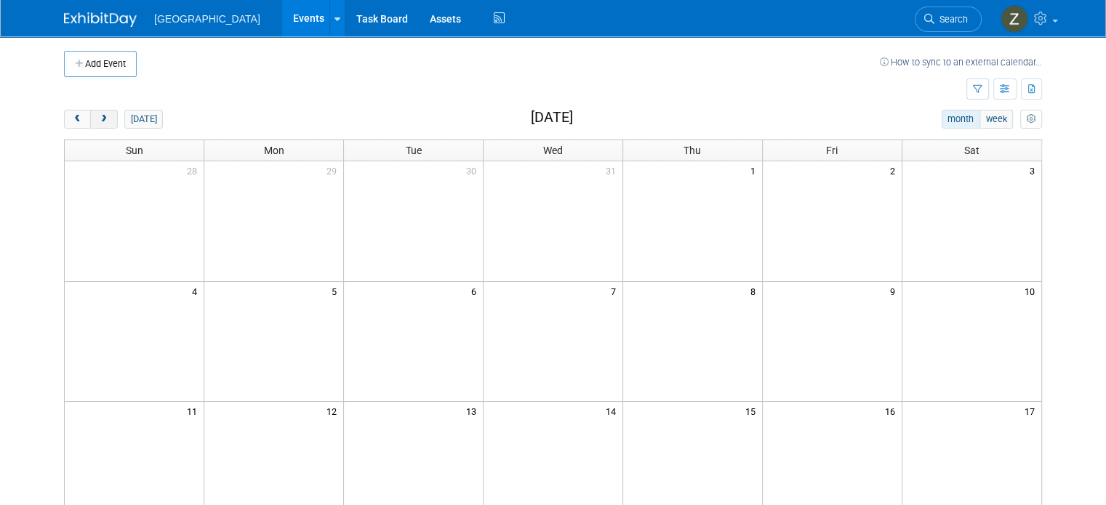
click at [98, 118] on span "next" at bounding box center [103, 119] width 11 height 9
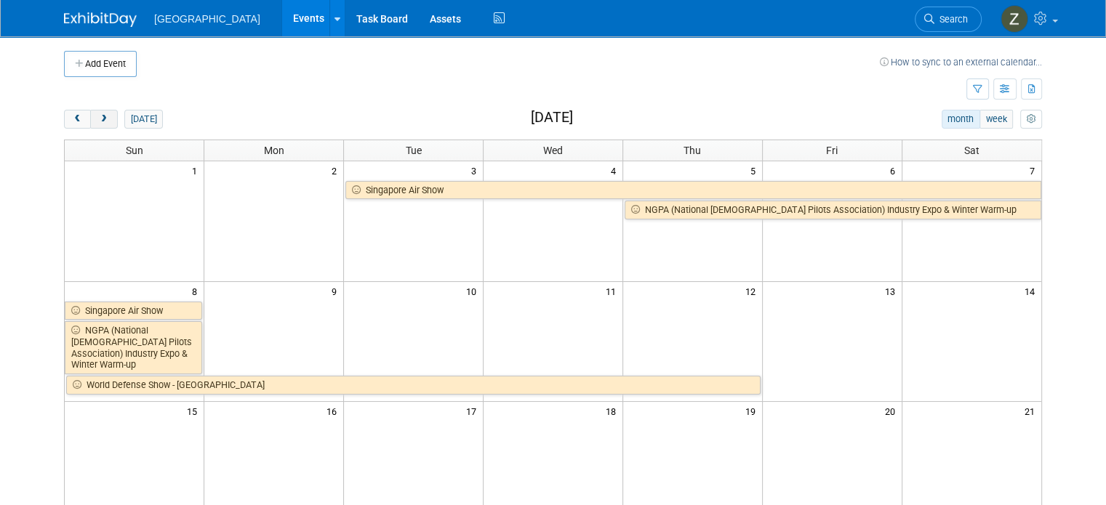
click at [98, 118] on span "next" at bounding box center [103, 119] width 11 height 9
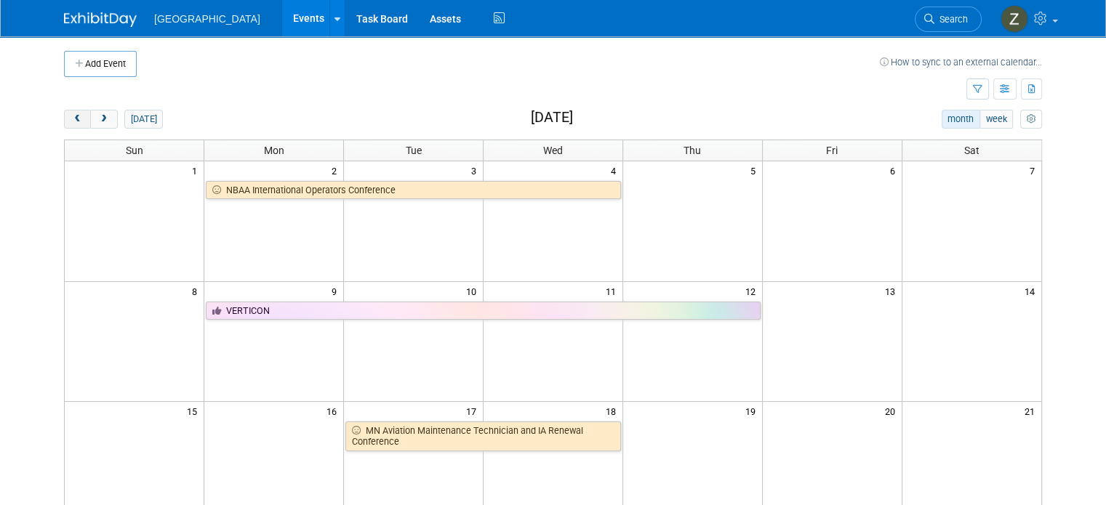
click at [71, 118] on button "prev" at bounding box center [77, 119] width 27 height 19
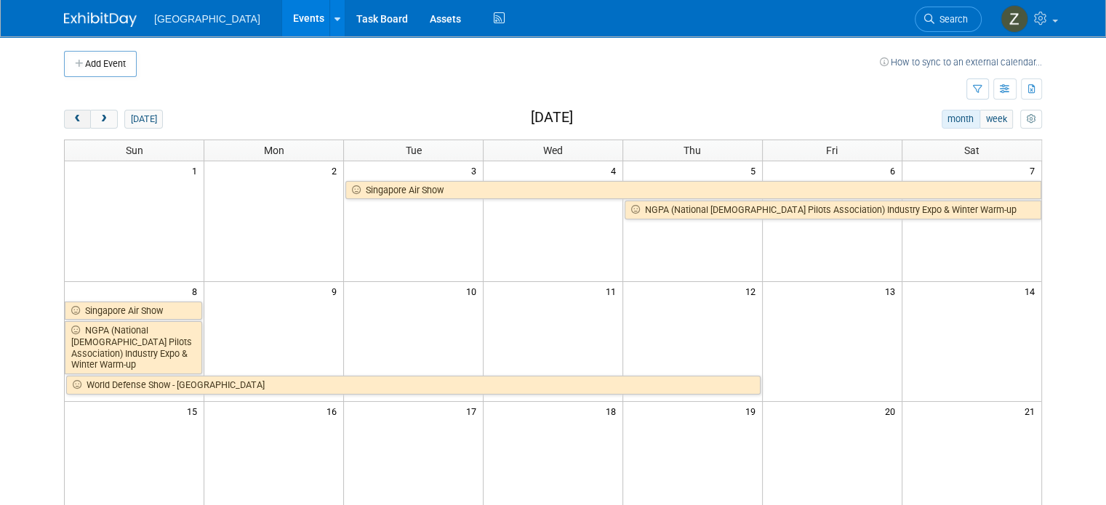
click at [71, 118] on button "prev" at bounding box center [77, 119] width 27 height 19
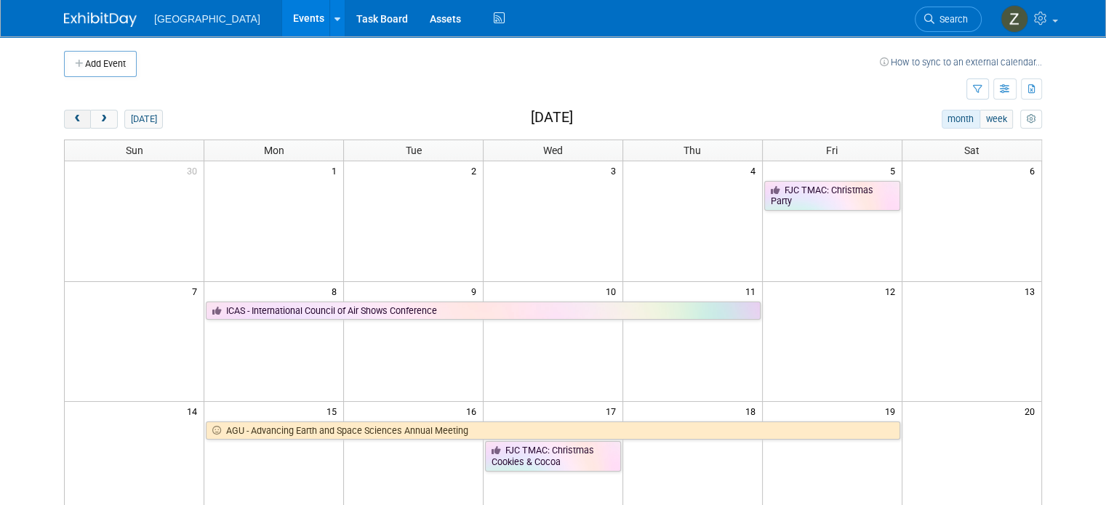
click at [72, 117] on span "prev" at bounding box center [77, 119] width 11 height 9
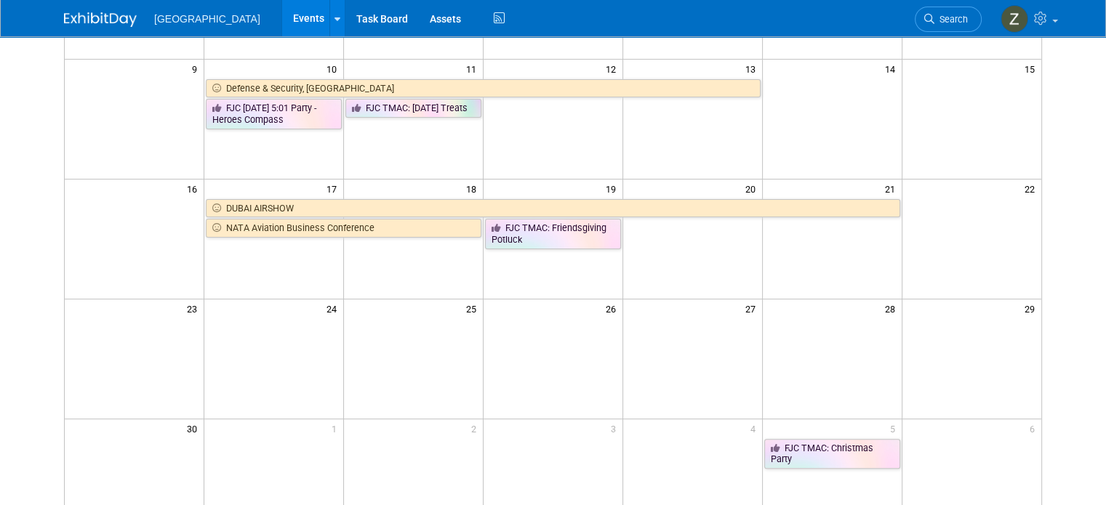
scroll to position [364, 0]
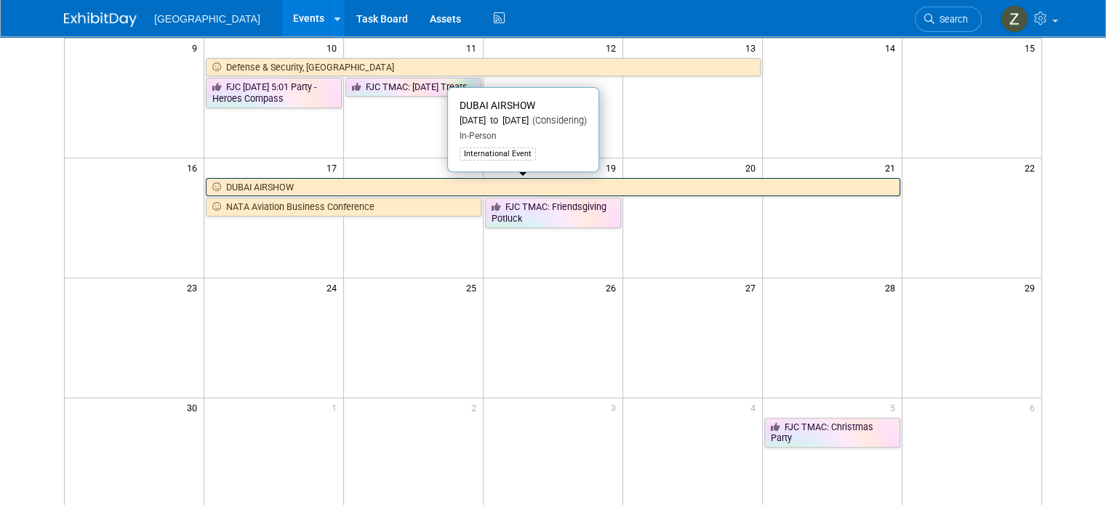
click at [276, 185] on link "DUBAI AIRSHOW" at bounding box center [553, 187] width 694 height 19
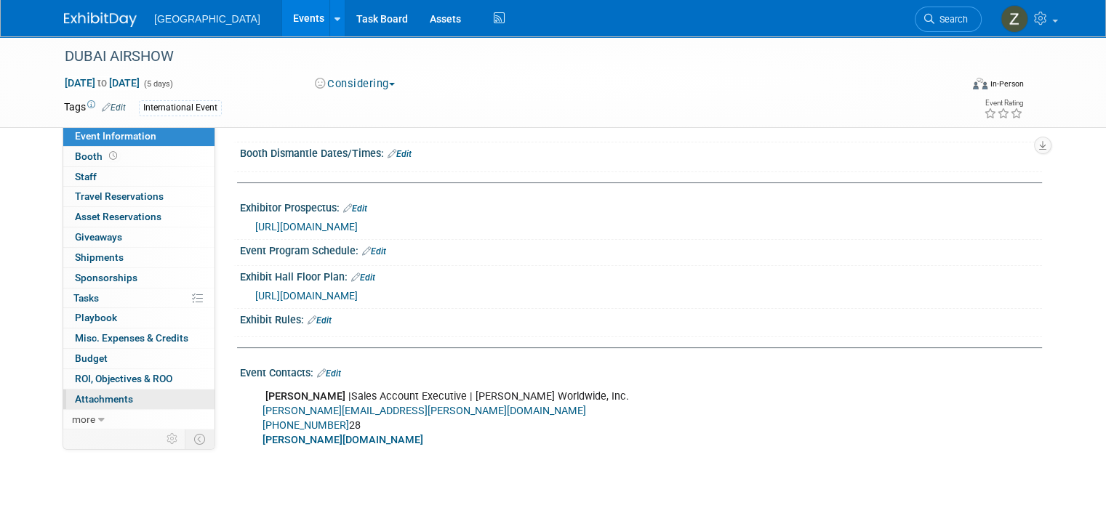
scroll to position [436, 0]
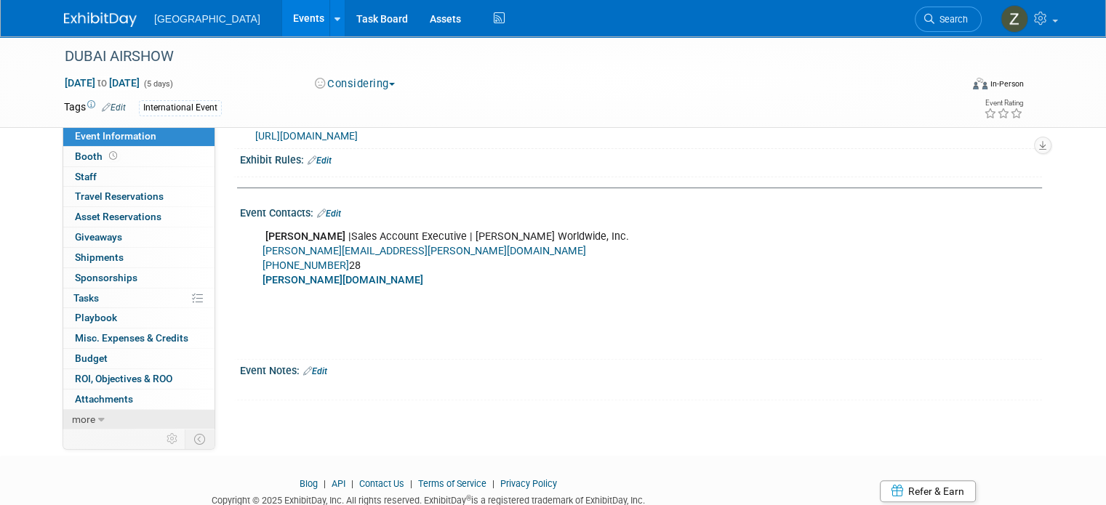
click at [148, 418] on link "more" at bounding box center [138, 420] width 151 height 20
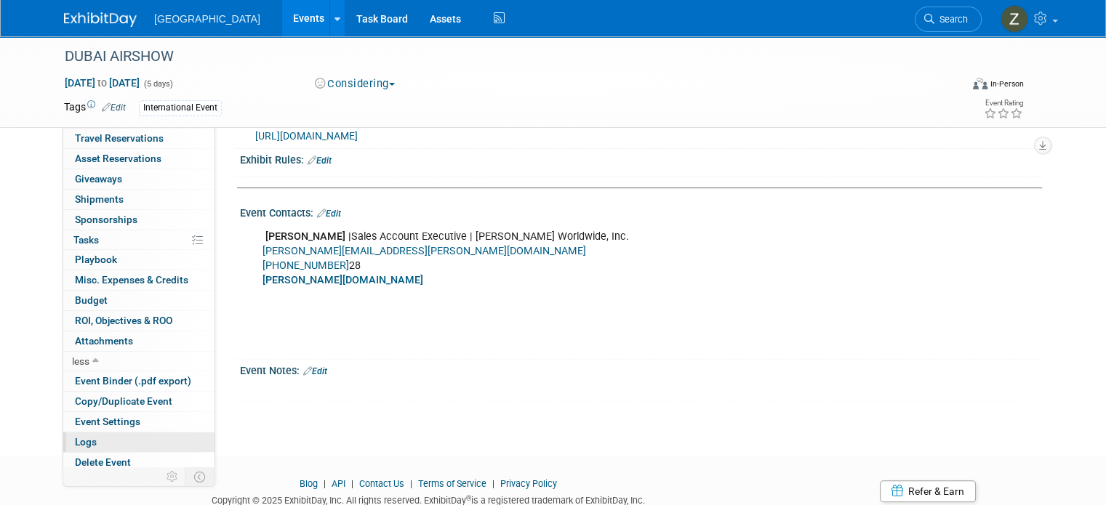
scroll to position [60, 0]
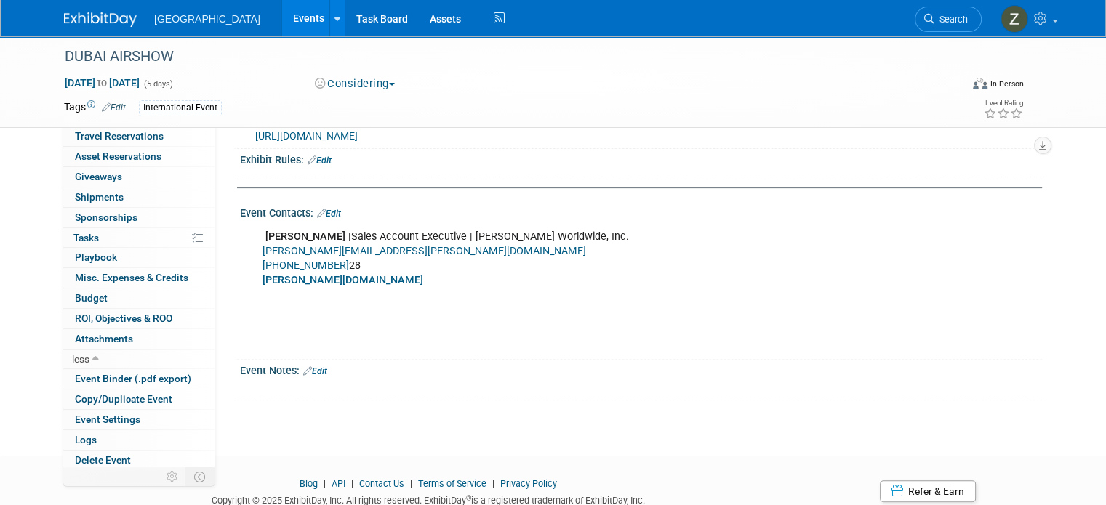
click at [935, 16] on icon at bounding box center [929, 19] width 10 height 10
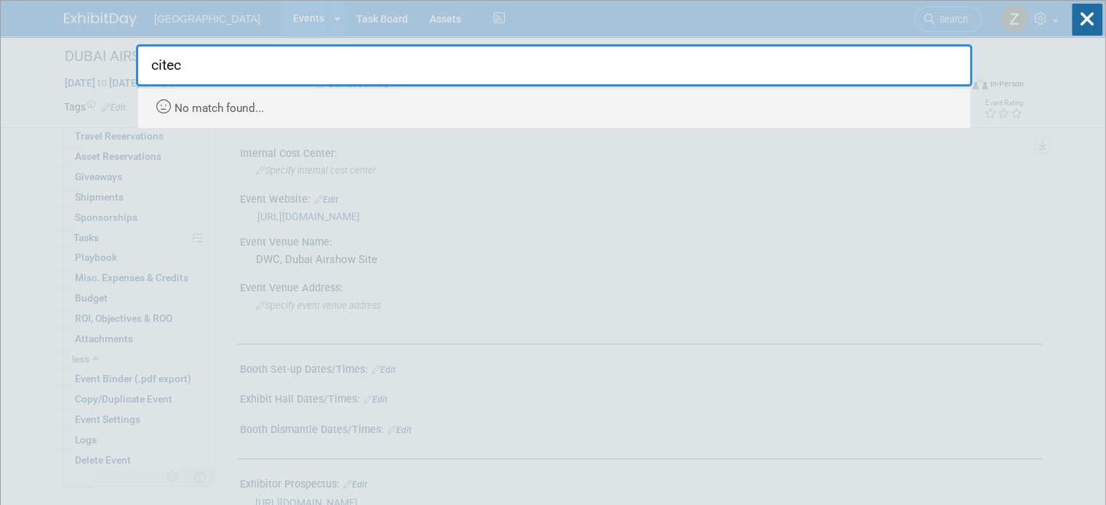
type input "citec"
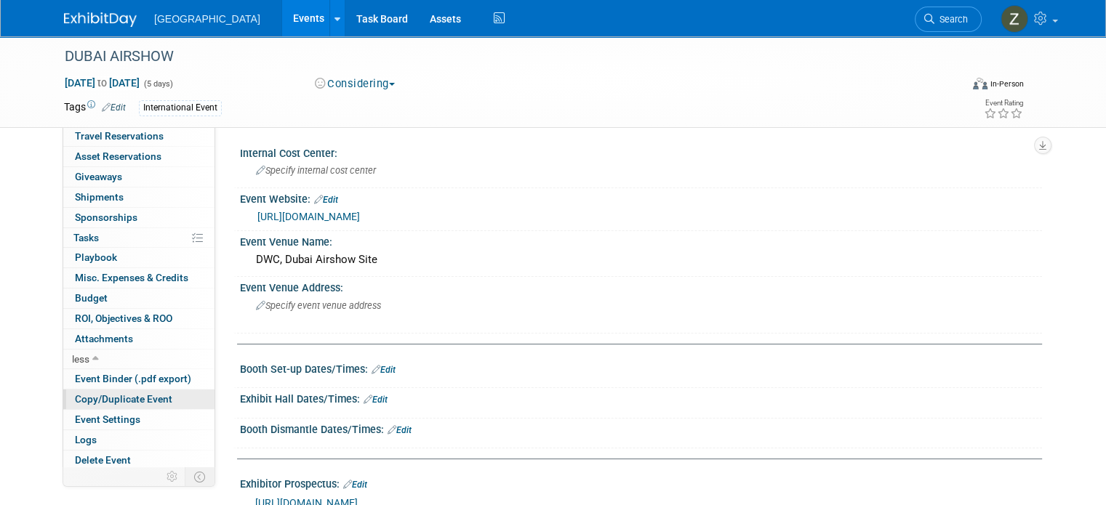
click at [136, 401] on span "Copy/Duplicate Event" at bounding box center [123, 399] width 97 height 12
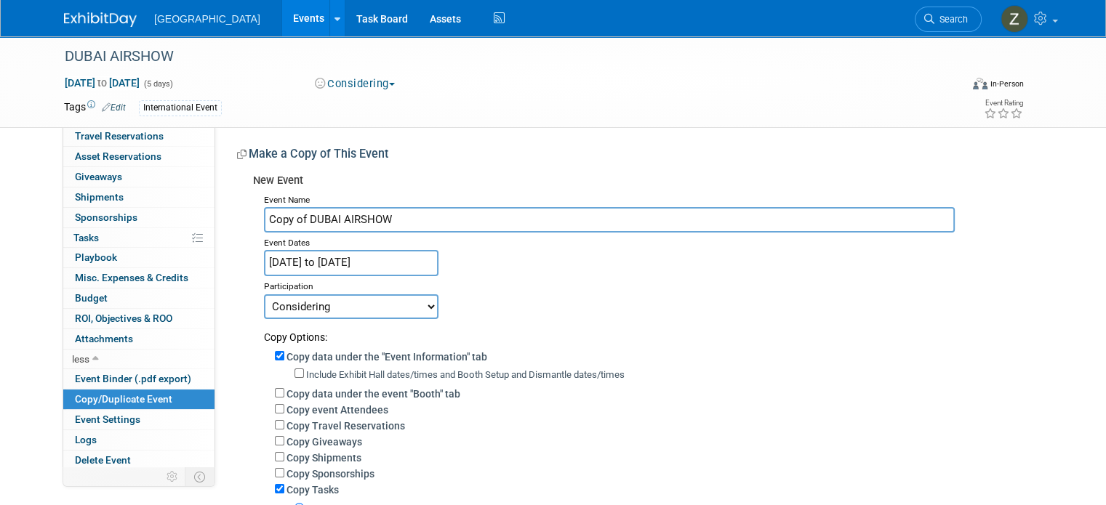
click at [361, 223] on input "Copy of DUBAI AIRSHOW" at bounding box center [609, 219] width 691 height 25
click at [384, 213] on input "Copy of DUBAI AIRSHOW" at bounding box center [609, 219] width 691 height 25
paste input "Hydroclimatic Solutions and Cloud Seeding"
click at [264, 223] on input "CITEC Hydroclimatic Solutions and Cloud Seeding" at bounding box center [609, 219] width 691 height 25
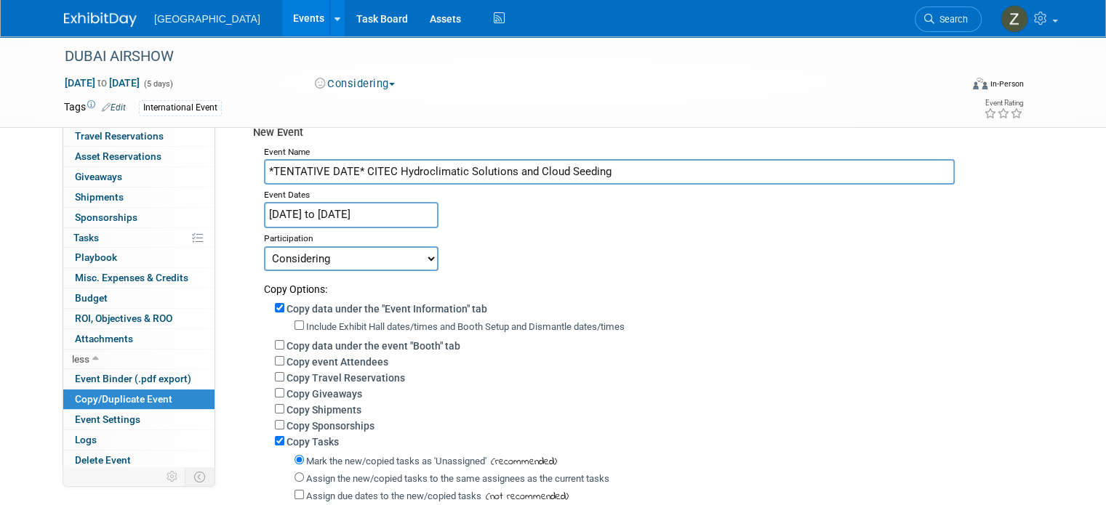
scroll to position [73, 0]
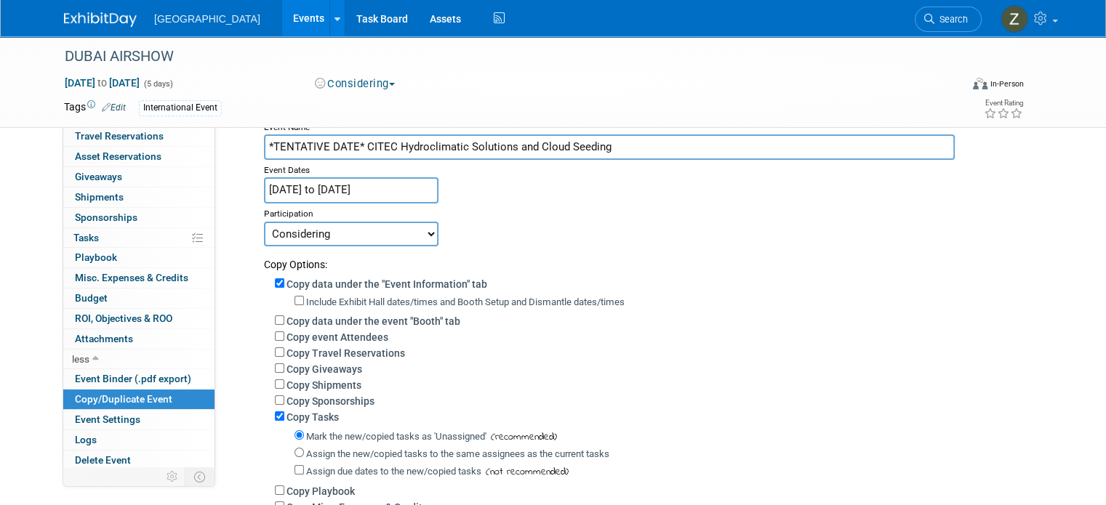
type input "*TENTATIVE DATE* CITEC Hydroclimatic Solutions and Cloud Seeding"
click at [336, 190] on input "Nov 17, 2025 to Nov 21, 2025" at bounding box center [351, 189] width 175 height 25
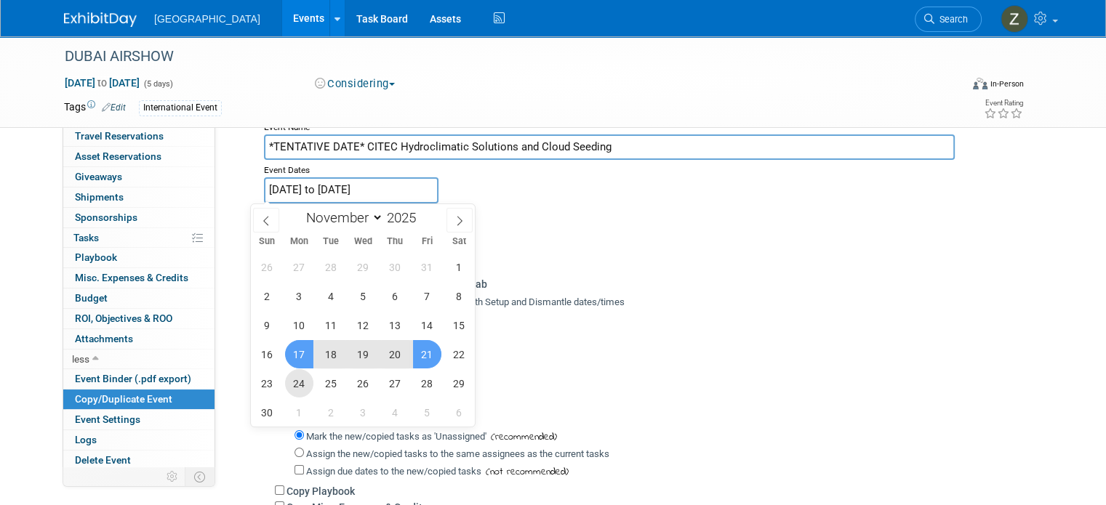
click at [297, 383] on span "24" at bounding box center [299, 383] width 28 height 28
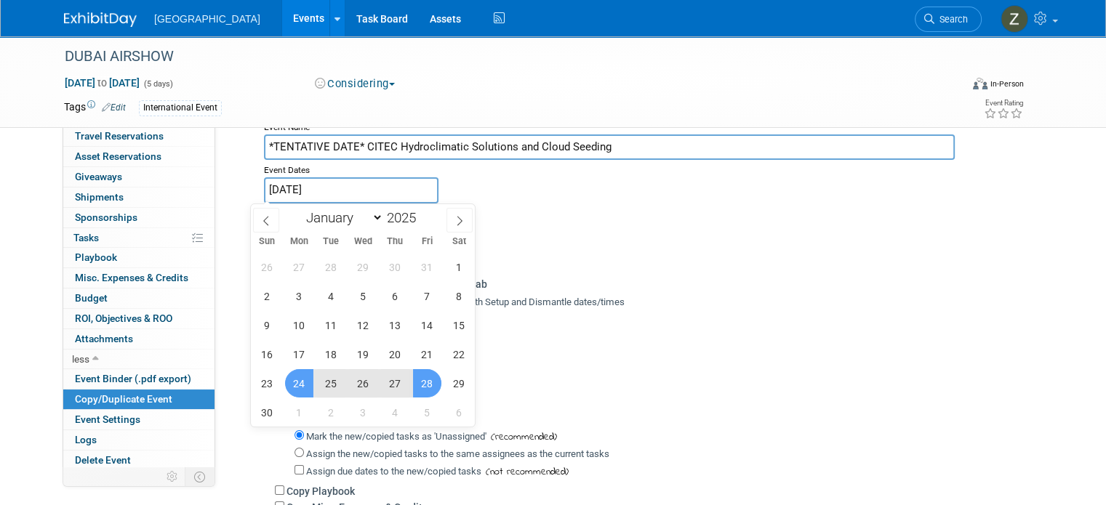
click at [432, 385] on span "28" at bounding box center [427, 383] width 28 height 28
type input "[DATE] to [DATE]"
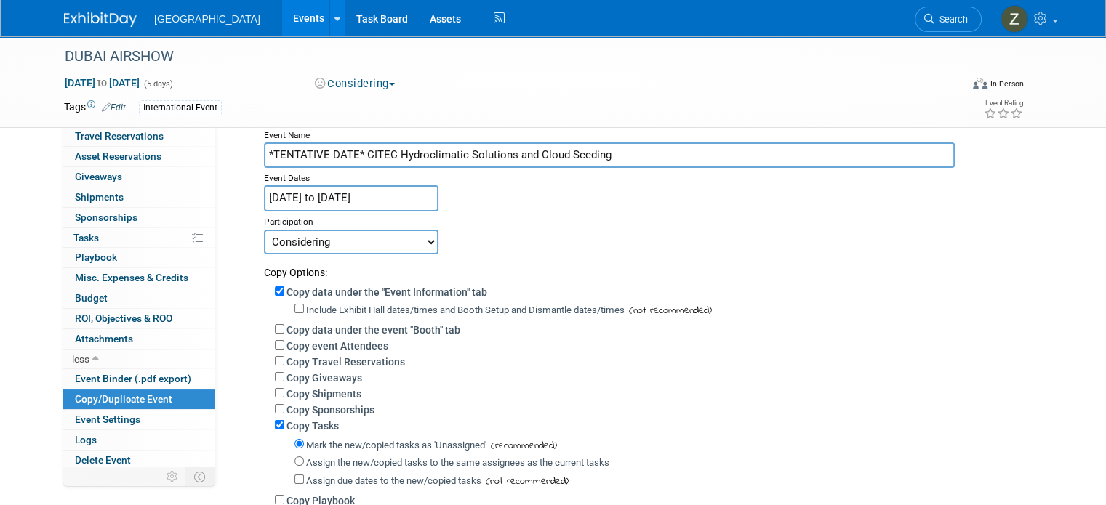
scroll to position [0, 0]
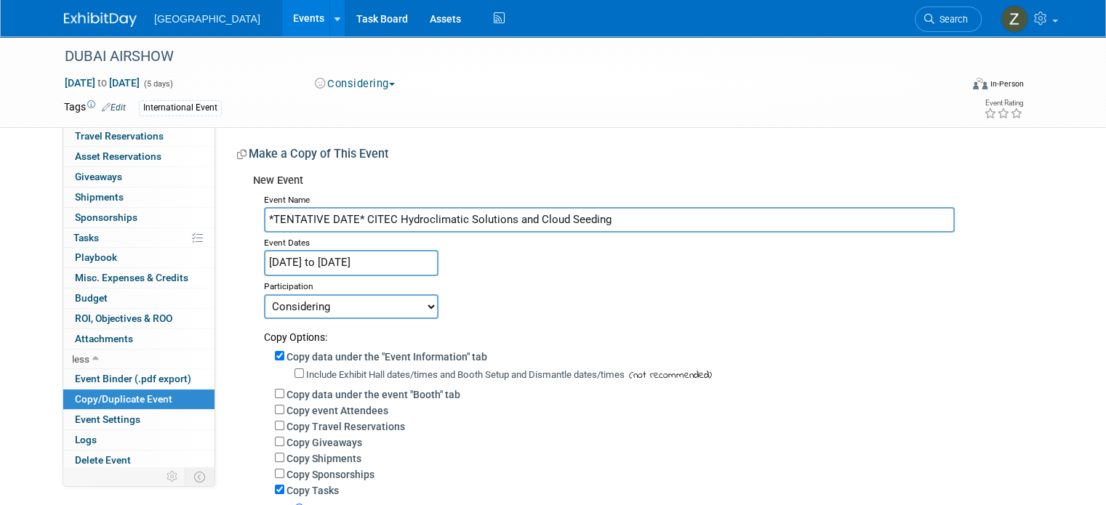
click at [356, 220] on input "*TENTATIVE DATE* CITEC Hydroclimatic Solutions and Cloud Seeding" at bounding box center [609, 219] width 691 height 25
drag, startPoint x: 353, startPoint y: 220, endPoint x: 382, endPoint y: 221, distance: 28.4
click at [382, 221] on input "*TENTATIVE DATE* CITEC Hydroclimatic Solutions and Cloud Seeding" at bounding box center [609, 219] width 691 height 25
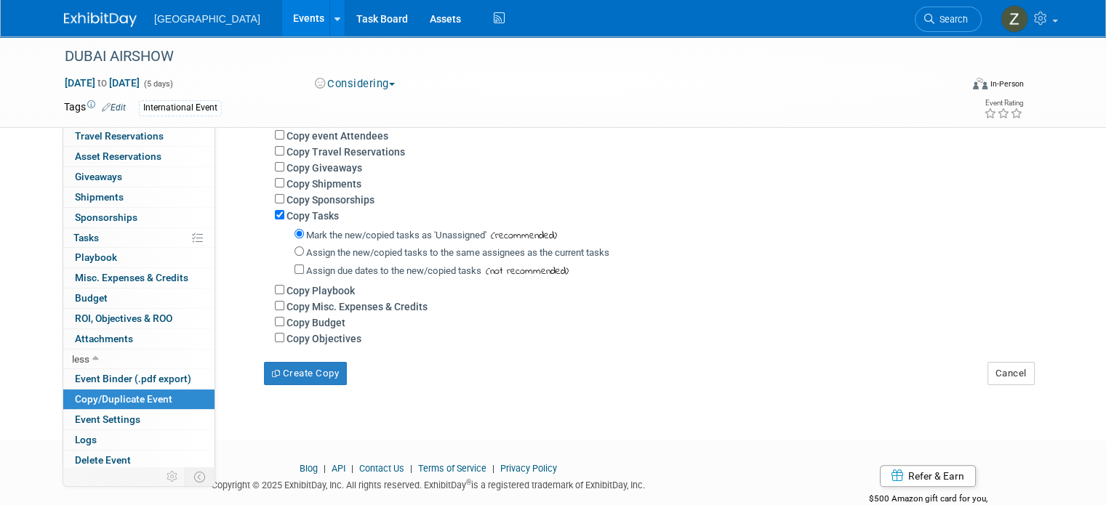
scroll to position [291, 0]
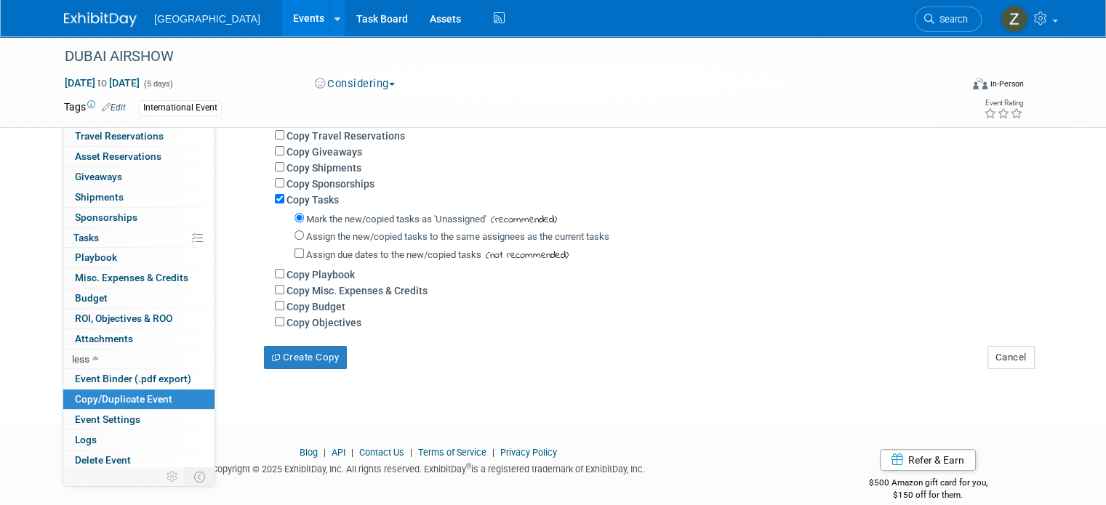
type input "*TENTATIVE DATE* WMI Hydroclimatic Solutions and Cloud Seeding"
click at [335, 235] on label "Assign the new/copied tasks to the same assignees as the current tasks" at bounding box center [457, 236] width 303 height 11
click at [304, 235] on input "Assign the new/copied tasks to the same assignees as the current tasks" at bounding box center [299, 235] width 9 height 9
radio input "true"
click at [320, 356] on button "Create Copy" at bounding box center [305, 357] width 83 height 23
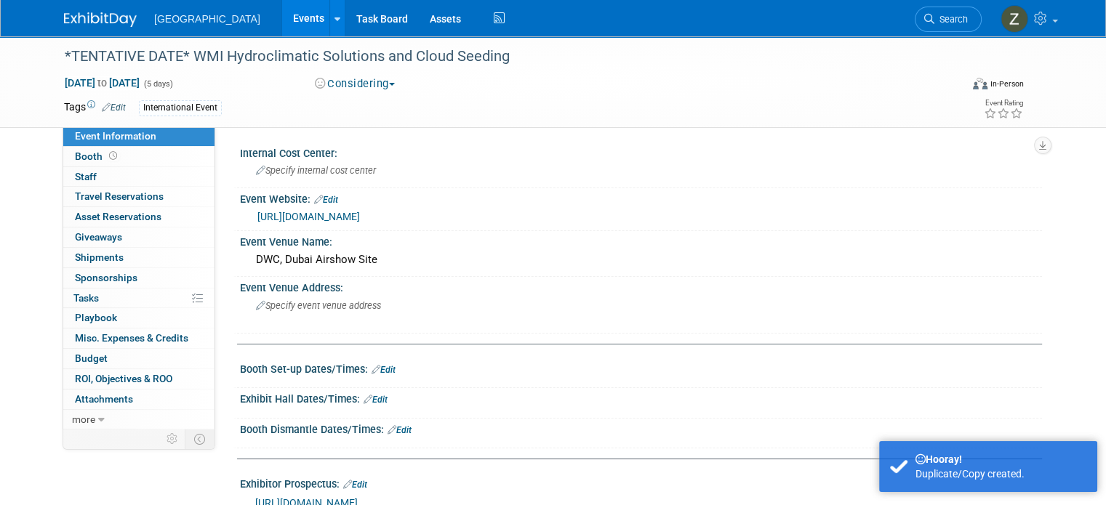
click at [327, 196] on link "Edit" at bounding box center [326, 200] width 24 height 10
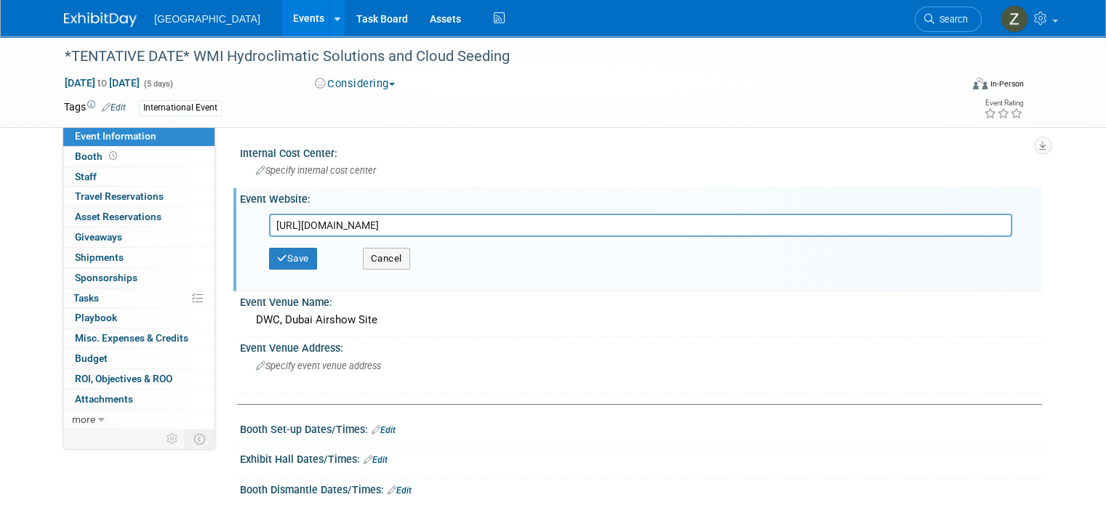
click at [417, 217] on input "[URL][DOMAIN_NAME]" at bounding box center [640, 225] width 743 height 23
paste input "[DOMAIN_NAME][URL]"
type input "[URL][DOMAIN_NAME]"
click at [294, 257] on button "Save" at bounding box center [293, 259] width 48 height 22
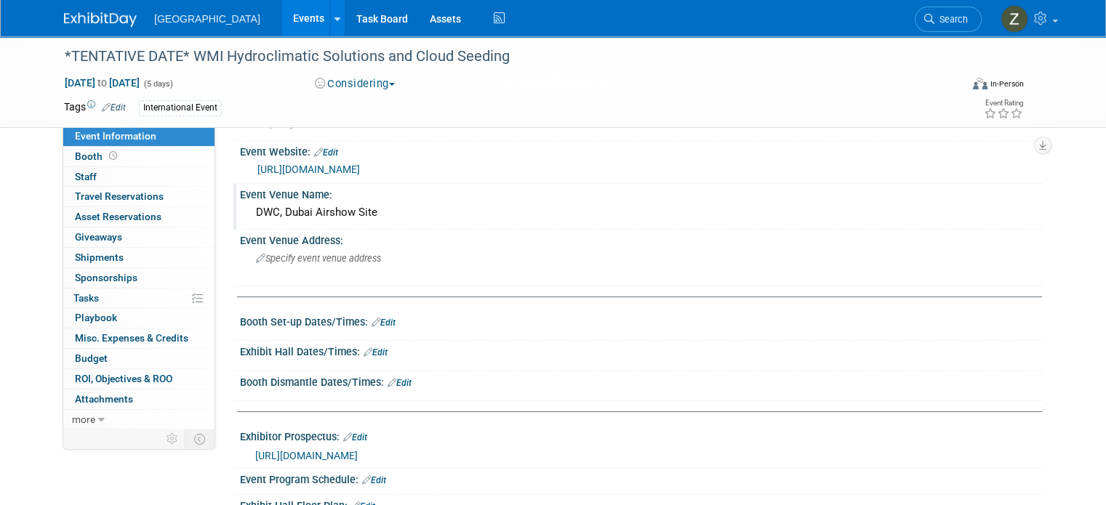
scroll to position [73, 0]
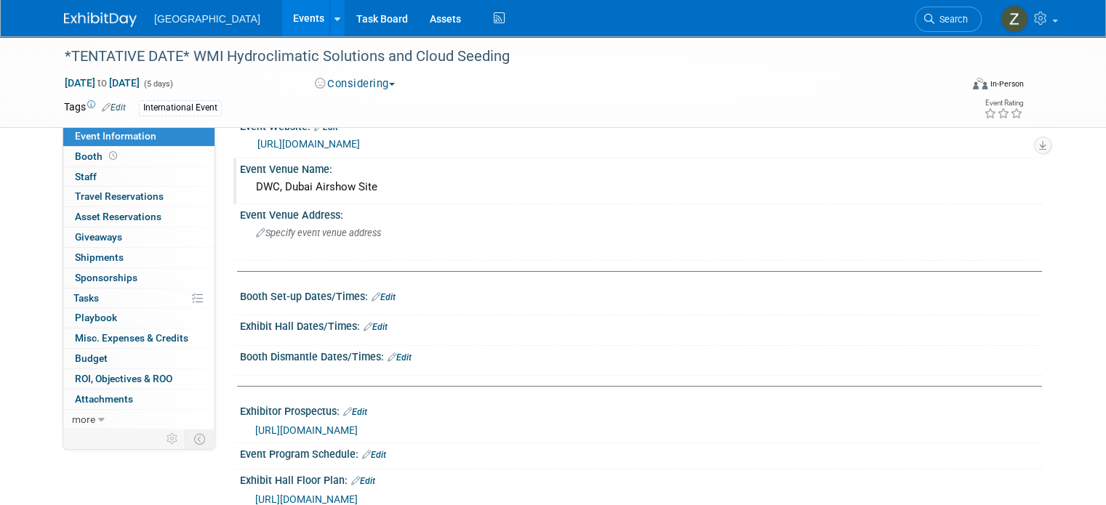
click at [343, 193] on div "DWC, Dubai Airshow Site" at bounding box center [641, 187] width 780 height 23
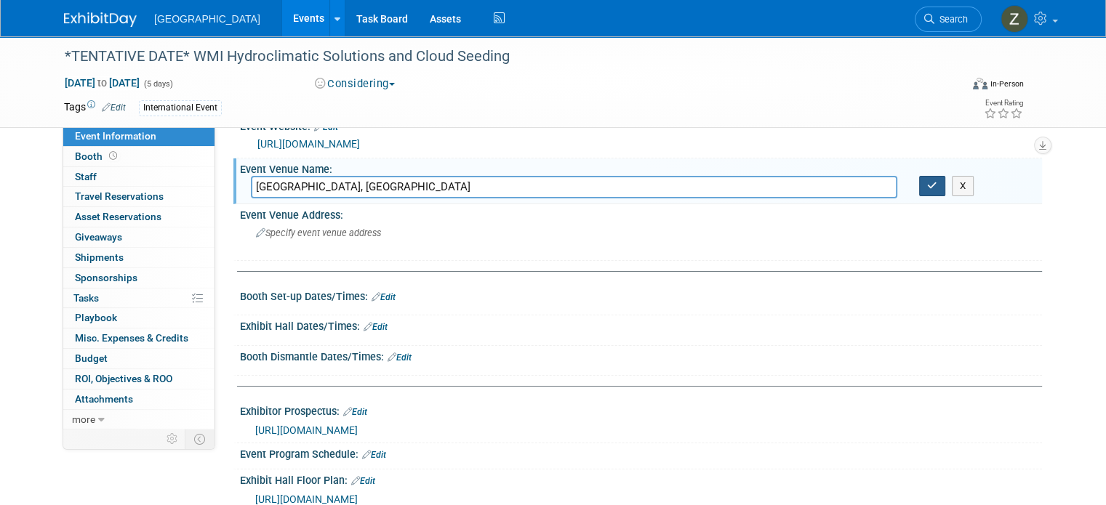
type input "[GEOGRAPHIC_DATA], [GEOGRAPHIC_DATA]"
click at [933, 185] on button "button" at bounding box center [932, 186] width 26 height 20
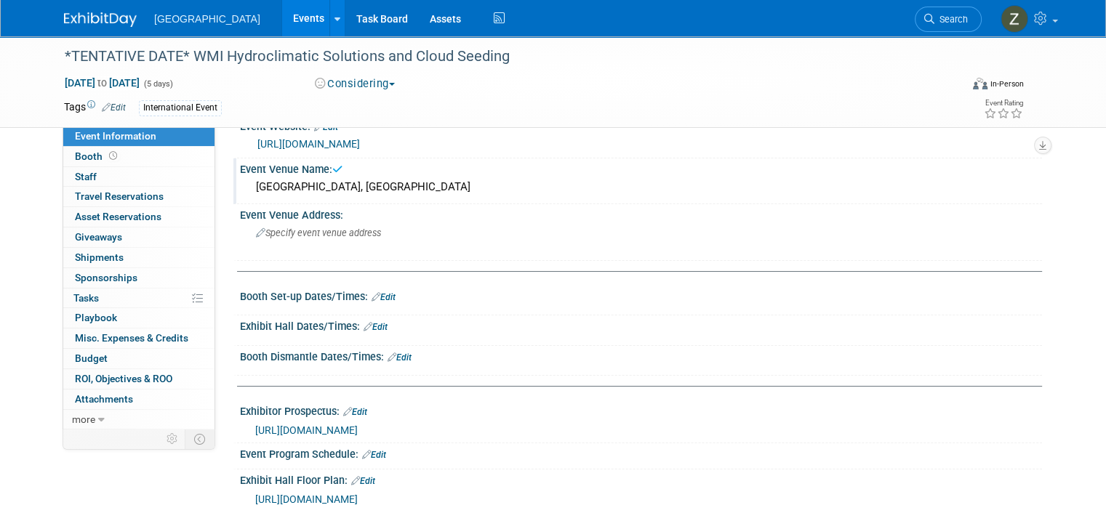
scroll to position [145, 0]
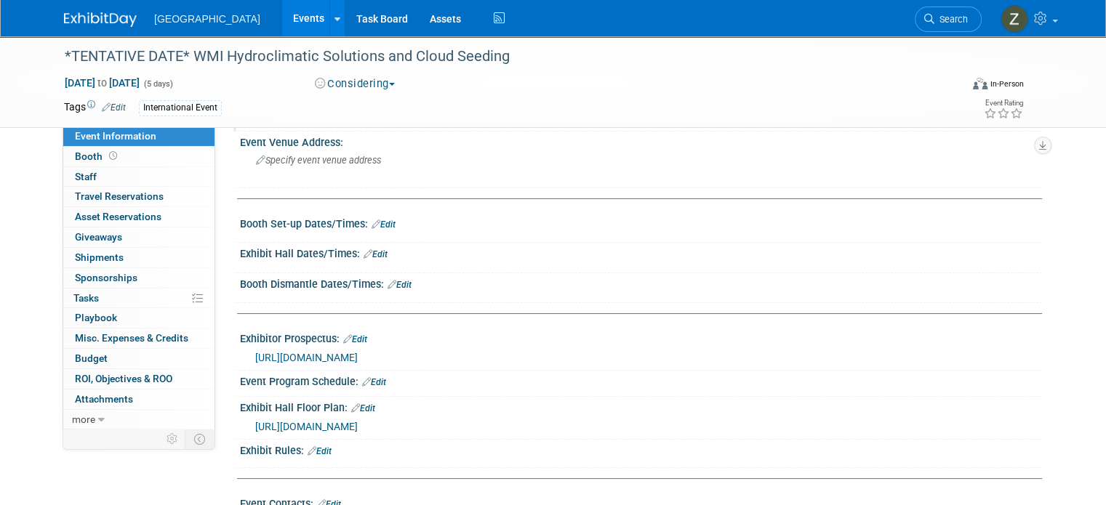
click at [354, 335] on link "Edit" at bounding box center [355, 340] width 24 height 10
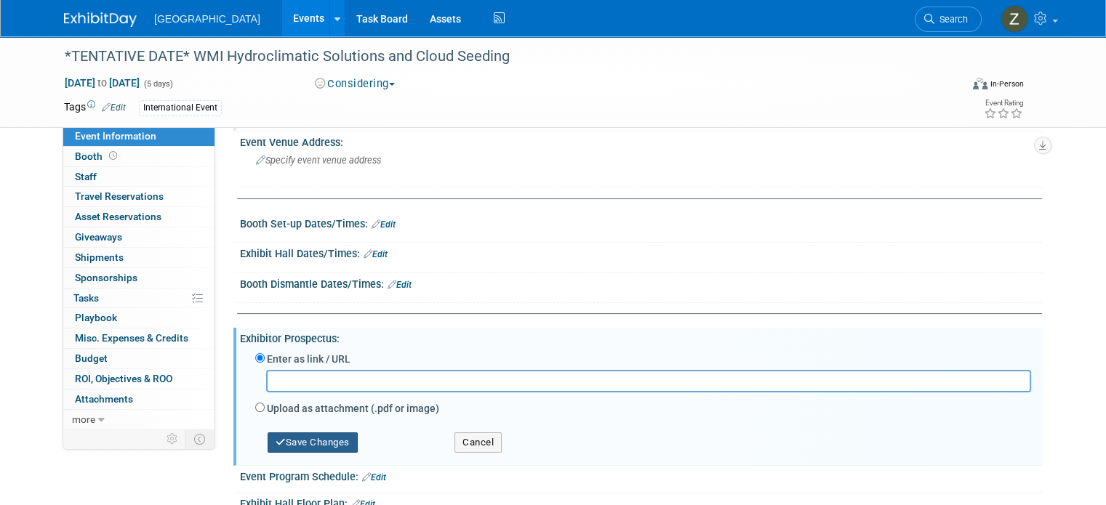
click at [303, 434] on button "Save Changes" at bounding box center [313, 443] width 90 height 20
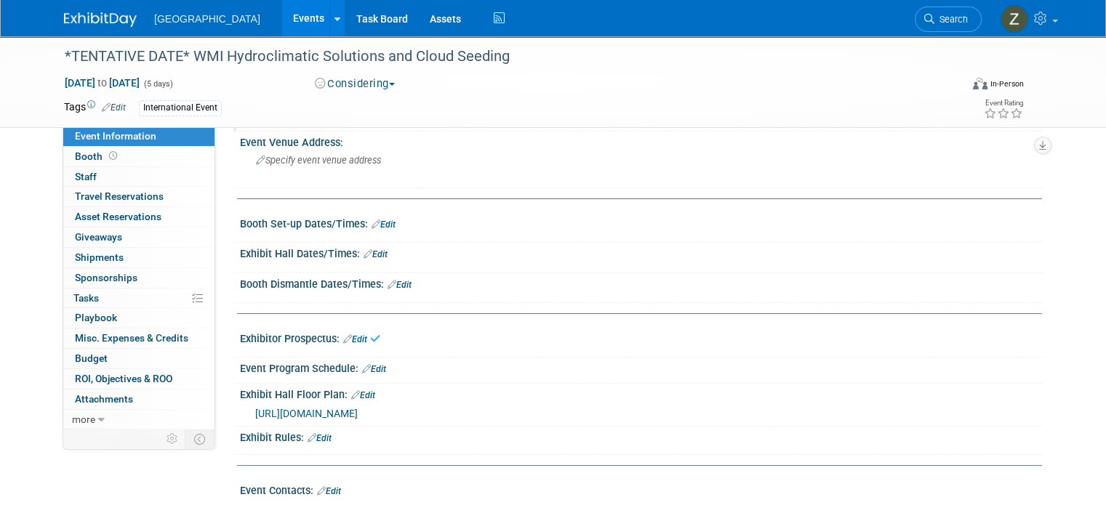
click at [351, 391] on link "Edit" at bounding box center [363, 396] width 24 height 10
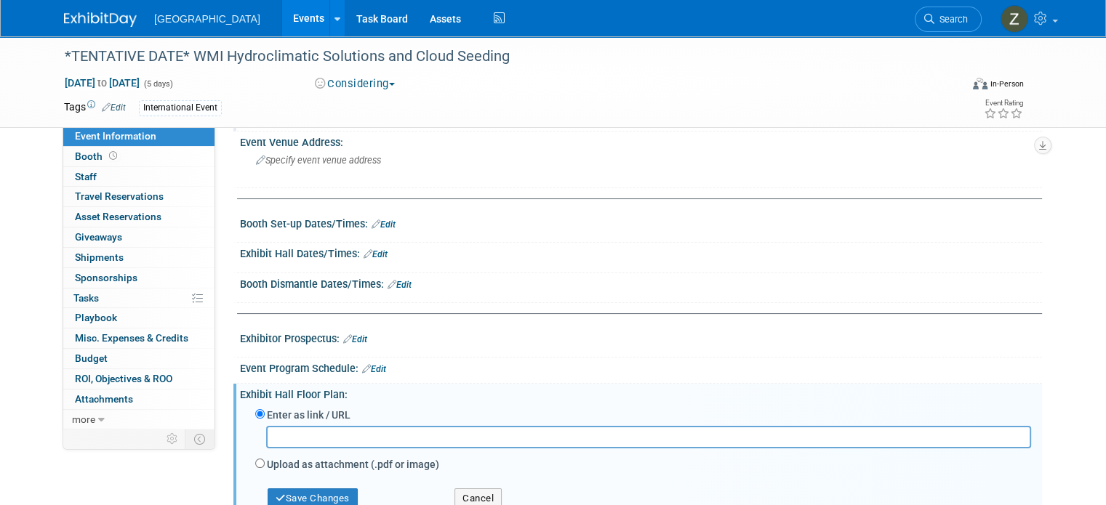
click at [332, 481] on div "Save Changes" at bounding box center [343, 492] width 199 height 33
click at [328, 484] on div "Save Changes" at bounding box center [343, 492] width 199 height 33
click at [329, 489] on button "Save Changes" at bounding box center [313, 499] width 90 height 20
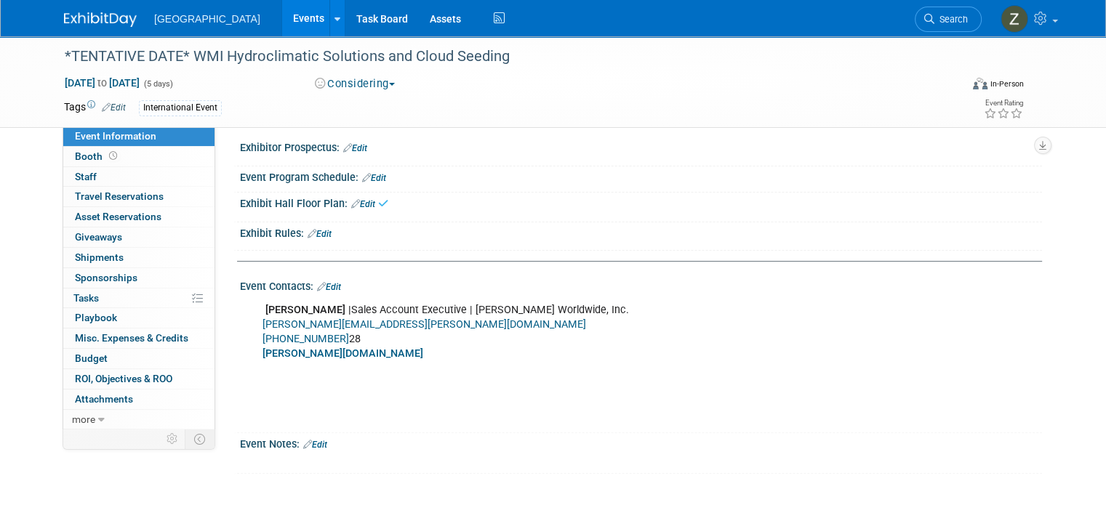
scroll to position [364, 0]
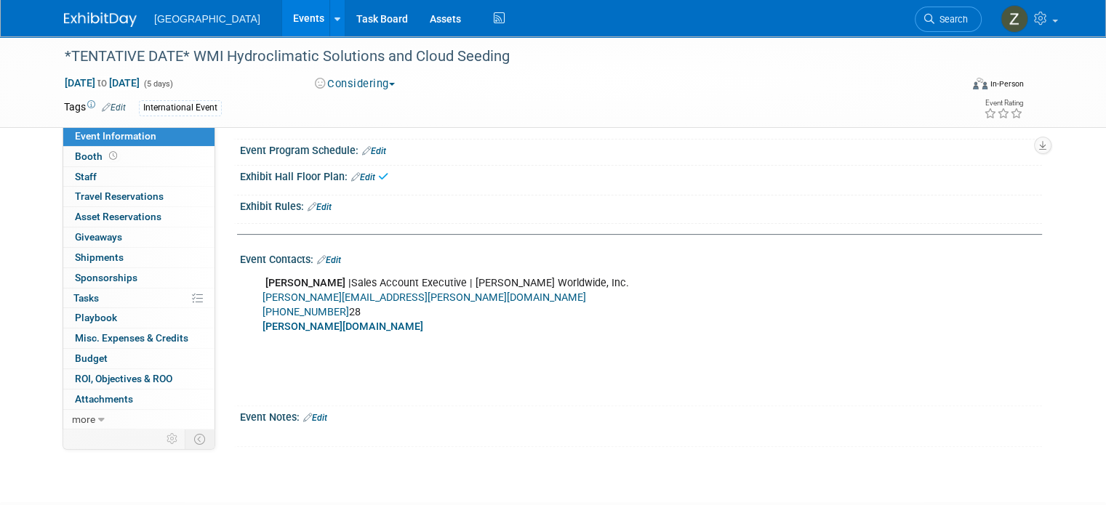
click at [317, 255] on icon at bounding box center [321, 259] width 9 height 9
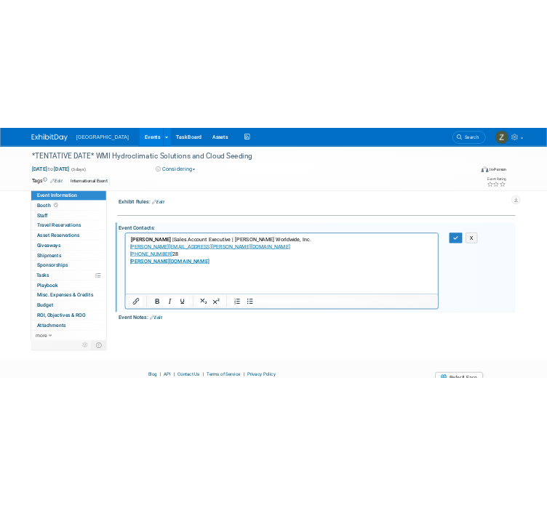
scroll to position [436, 0]
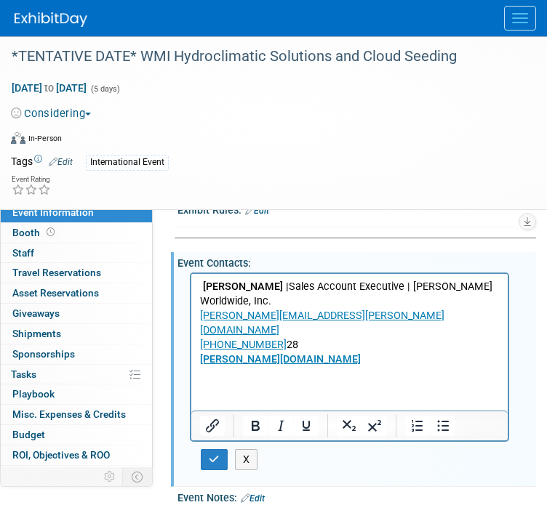
click at [352, 366] on p "[PERSON_NAME] | Sales Account Executive | [PERSON_NAME] Worldwide, Inc. [EMAIL_…" at bounding box center [350, 353] width 300 height 146
drag, startPoint x: 205, startPoint y: 287, endPoint x: 262, endPoint y: 282, distance: 56.9
click at [262, 282] on b "[PERSON_NAME] |" at bounding box center [246, 287] width 86 height 12
paste body "Rich Text Area. Press ALT-0 for help."
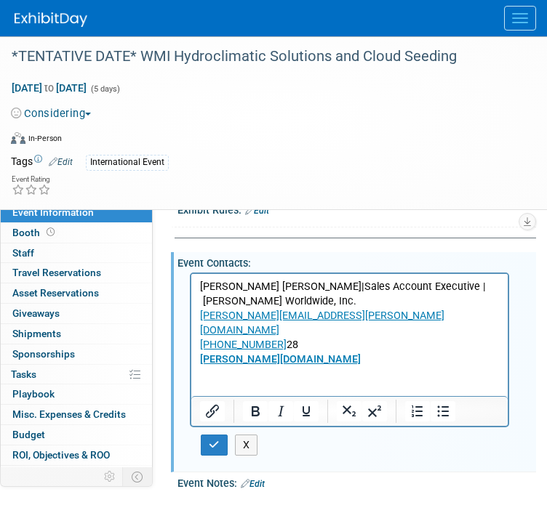
drag, startPoint x: 345, startPoint y: 287, endPoint x: 201, endPoint y: 287, distance: 144.0
click at [201, 287] on p "[PERSON_NAME] [PERSON_NAME] | Sales Account Executive | [PERSON_NAME] Worldwide…" at bounding box center [350, 346] width 300 height 132
click at [390, 289] on p "Dr. Gustavo Cárdenas Castillero | Sales Account Executive | Kallman Worldwide, …" at bounding box center [350, 346] width 300 height 132
drag, startPoint x: 356, startPoint y: 286, endPoint x: 484, endPoint y: 286, distance: 127.3
click at [484, 286] on p "Dr. Gustavo Cárdenas Castillero | Sales Account Executive | Kallman Worldwide, …" at bounding box center [350, 346] width 300 height 132
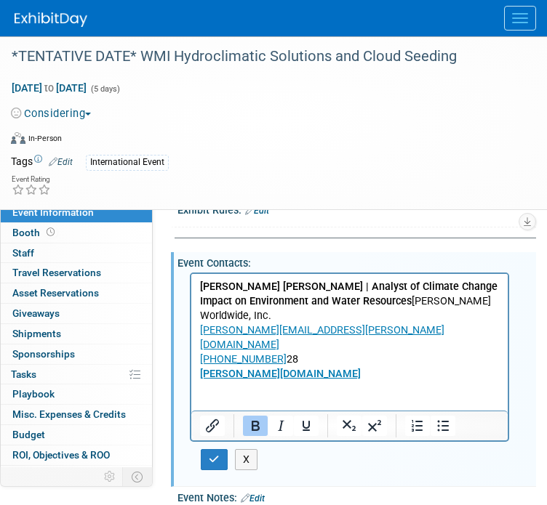
drag, startPoint x: 357, startPoint y: 289, endPoint x: 409, endPoint y: 297, distance: 52.3
click at [409, 297] on b "Dr. Gustavo Cárdenas Castillero | Analyst of Climate Change Impact on Environme…" at bounding box center [348, 294] width 297 height 27
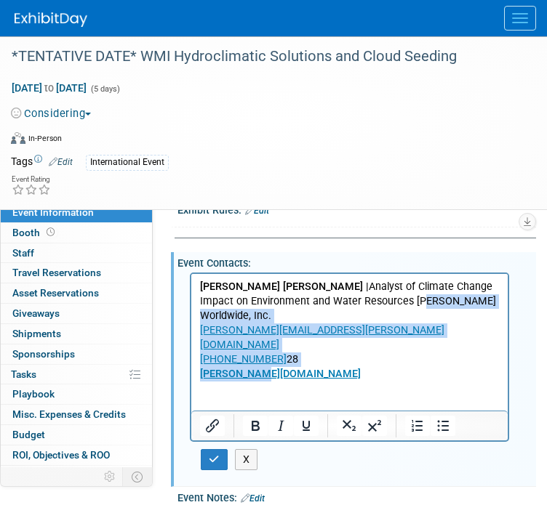
drag, startPoint x: 418, startPoint y: 301, endPoint x: 436, endPoint y: 359, distance: 61.0
click at [436, 359] on p "Dr. Gustavo Cárdenas Castillero | Analyst of Climate Change Impact on Environme…" at bounding box center [350, 353] width 300 height 146
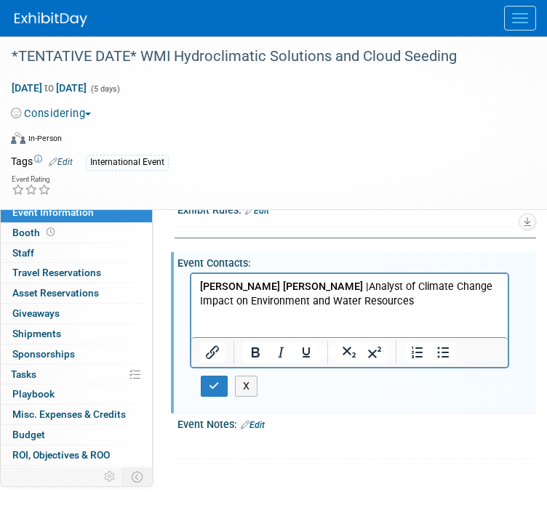
scroll to position [0, 0]
click at [280, 324] on p "Rich Text Area. Press ALT-0 for help." at bounding box center [350, 331] width 300 height 15
click at [276, 319] on p "Dr. Gustavo Cárdenas Castillero | Analyst of Climate Change Impact on Environme…" at bounding box center [350, 302] width 300 height 44
click at [309, 327] on p "Phone: +507 66492213Email: gcardenasc@citec.org.pa" at bounding box center [350, 338] width 300 height 29
click at [214, 381] on icon "button" at bounding box center [214, 386] width 11 height 10
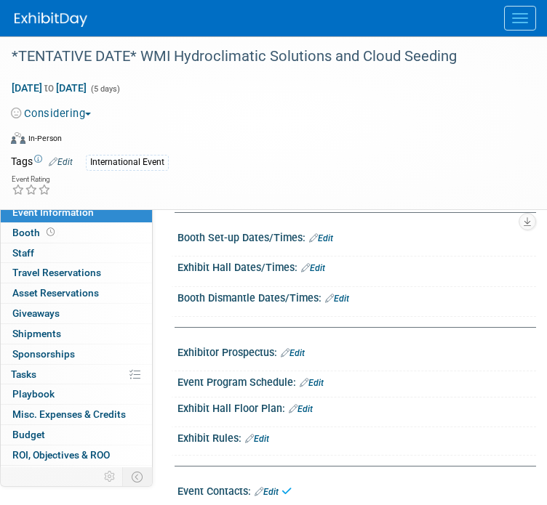
scroll to position [426, 0]
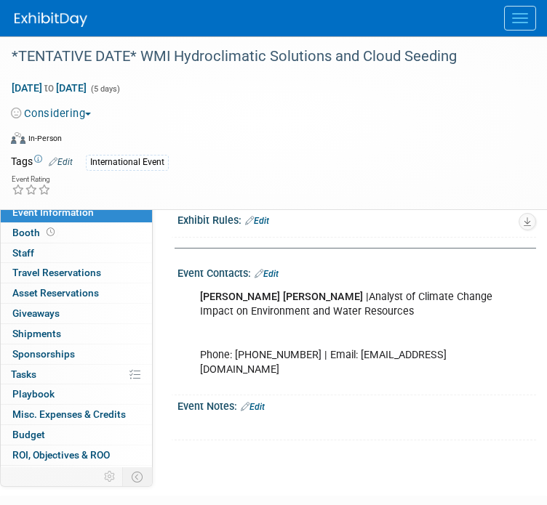
click at [271, 272] on link "Edit" at bounding box center [267, 274] width 24 height 10
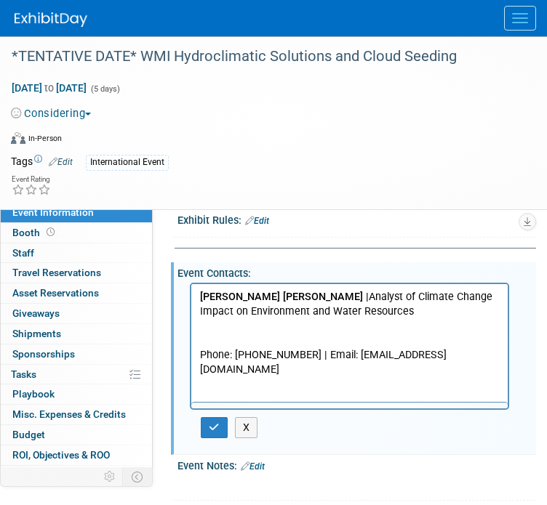
scroll to position [0, 0]
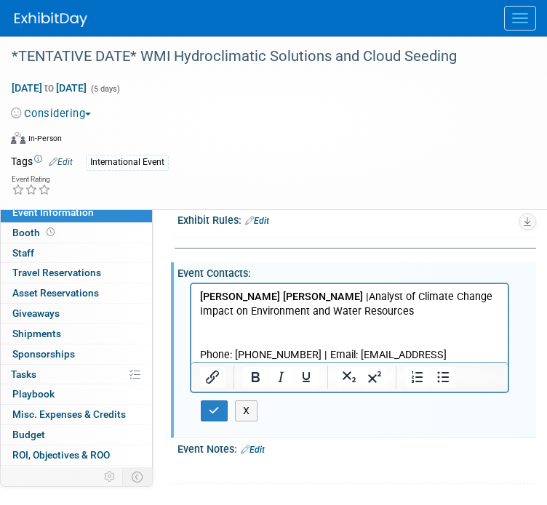
click at [273, 326] on p "Dr. Gustavo Cárdenas Castillero | Analyst of Climate Change Impact on Environme…" at bounding box center [350, 333] width 300 height 87
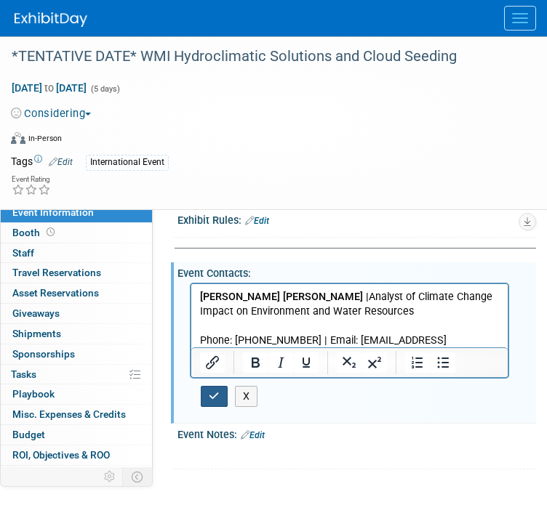
click at [221, 386] on button "button" at bounding box center [214, 396] width 27 height 21
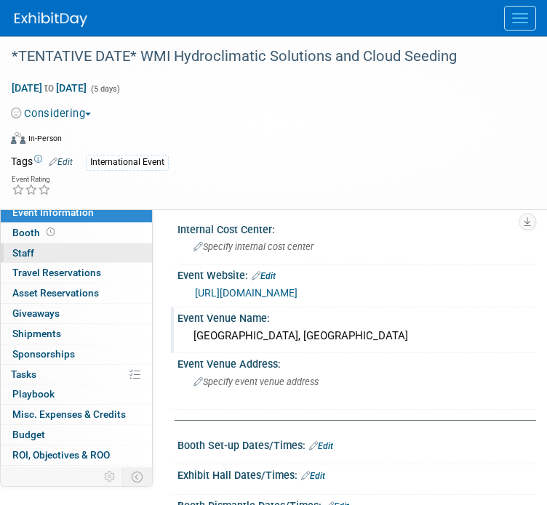
click at [76, 244] on link "0 Staff 0" at bounding box center [76, 254] width 151 height 20
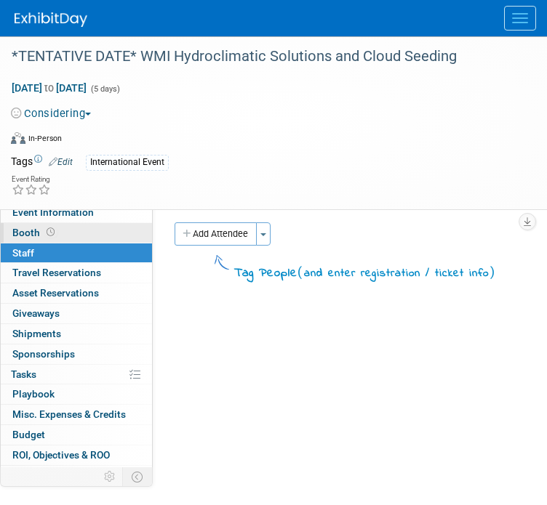
click at [76, 235] on link "Booth" at bounding box center [76, 233] width 151 height 20
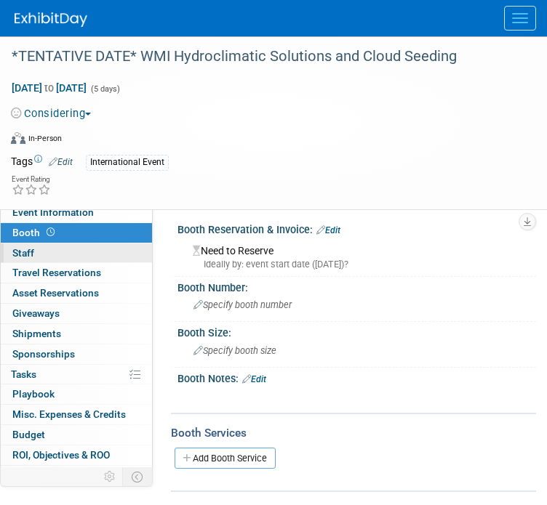
click at [84, 251] on link "0 Staff 0" at bounding box center [76, 254] width 151 height 20
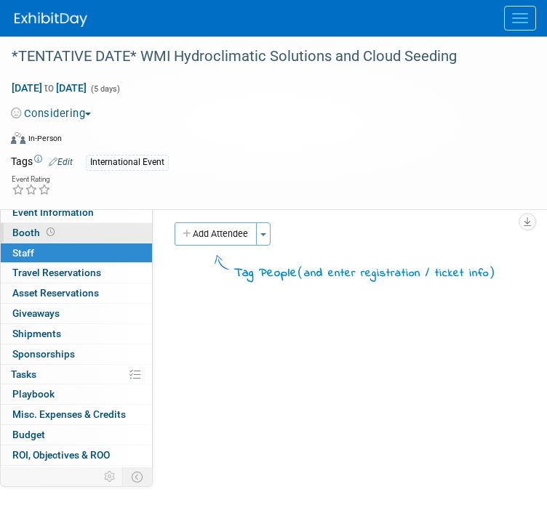
click at [77, 236] on link "Booth" at bounding box center [76, 233] width 151 height 20
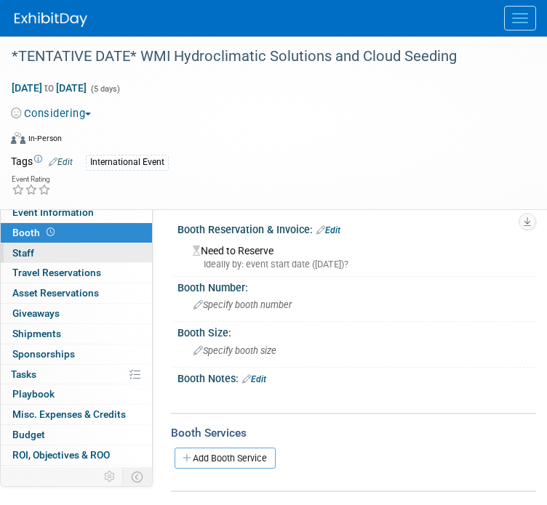
click at [108, 245] on link "0 Staff 0" at bounding box center [76, 254] width 151 height 20
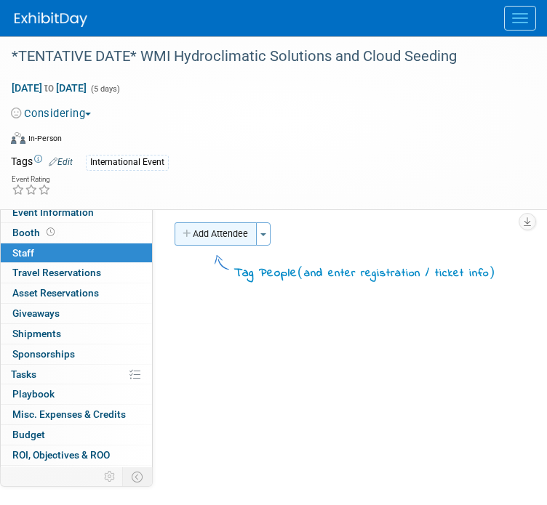
click at [228, 233] on button "Add Attendee" at bounding box center [216, 234] width 82 height 23
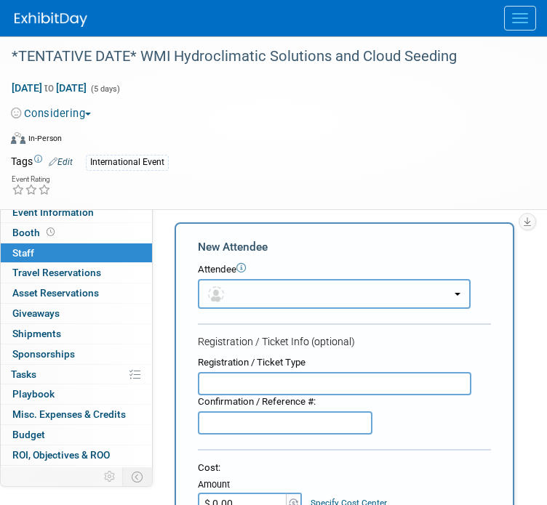
click at [225, 300] on button "button" at bounding box center [334, 294] width 273 height 30
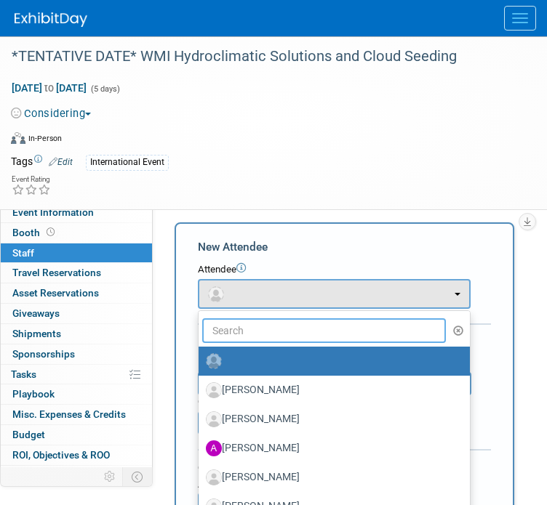
click at [237, 333] on input "text" at bounding box center [324, 331] width 244 height 25
type input "youssef"
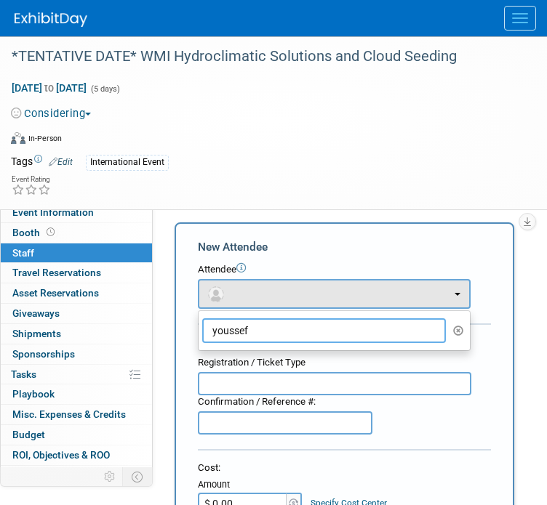
drag, startPoint x: 255, startPoint y: 331, endPoint x: 203, endPoint y: 332, distance: 52.4
click at [203, 332] on input "youssef" at bounding box center [324, 331] width 244 height 25
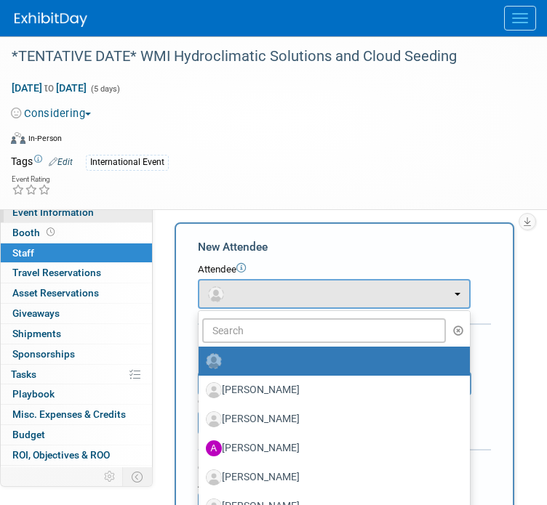
click at [79, 215] on span "Event Information" at bounding box center [52, 213] width 81 height 12
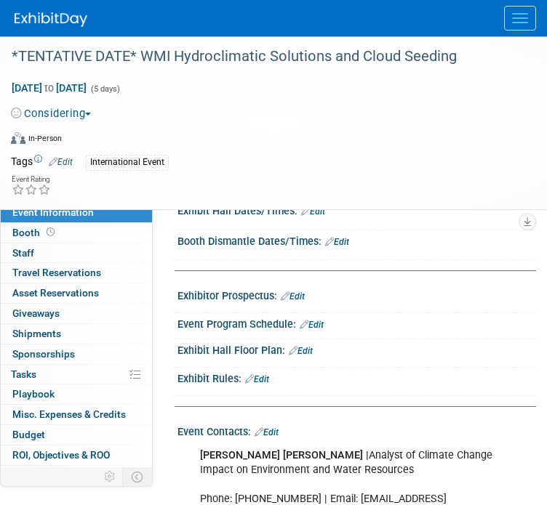
scroll to position [364, 0]
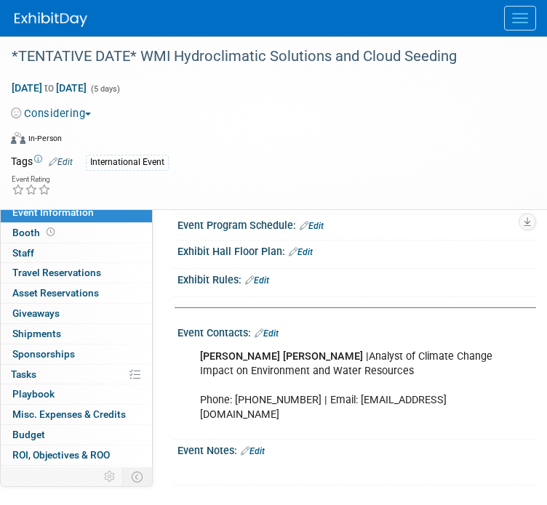
click at [256, 447] on link "Edit" at bounding box center [253, 452] width 24 height 10
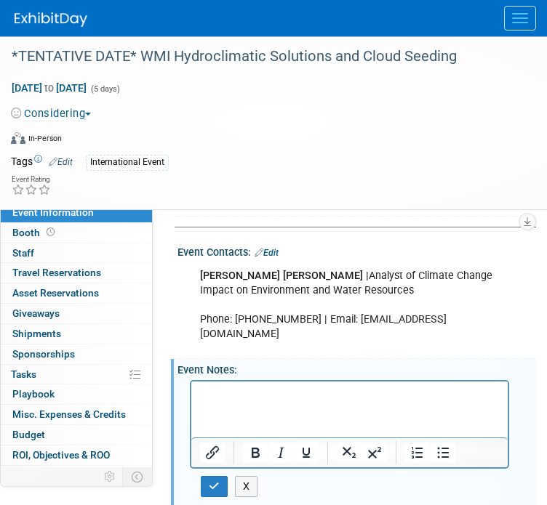
scroll to position [560, 0]
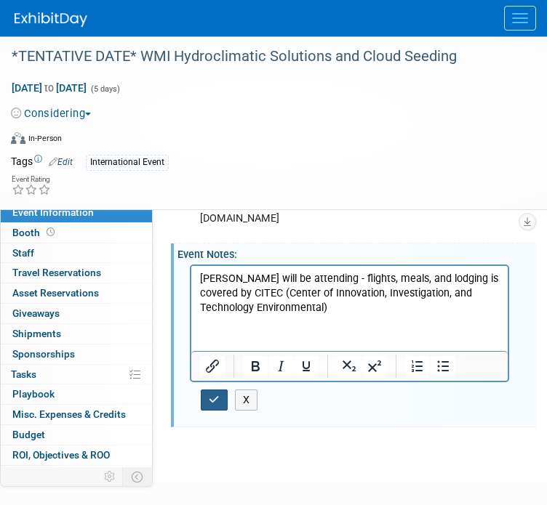
click at [212, 395] on icon "button" at bounding box center [214, 400] width 11 height 10
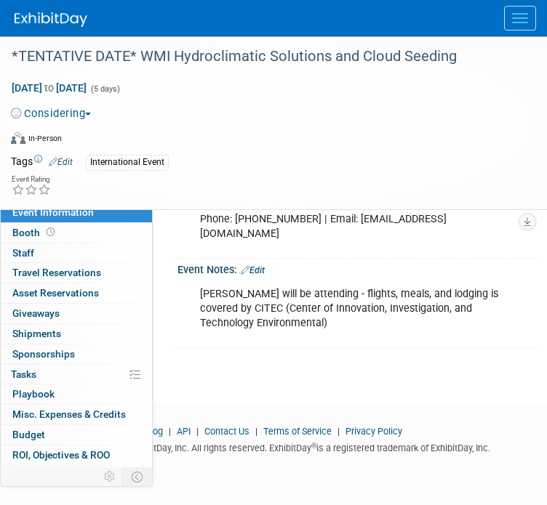
scroll to position [525, 0]
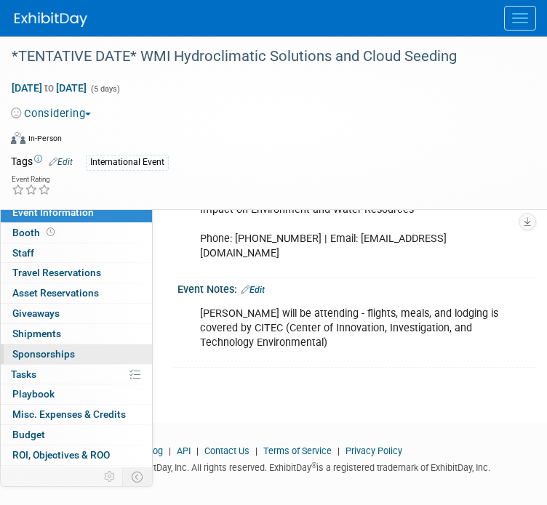
click at [75, 361] on link "0 Sponsorships 0" at bounding box center [76, 355] width 151 height 20
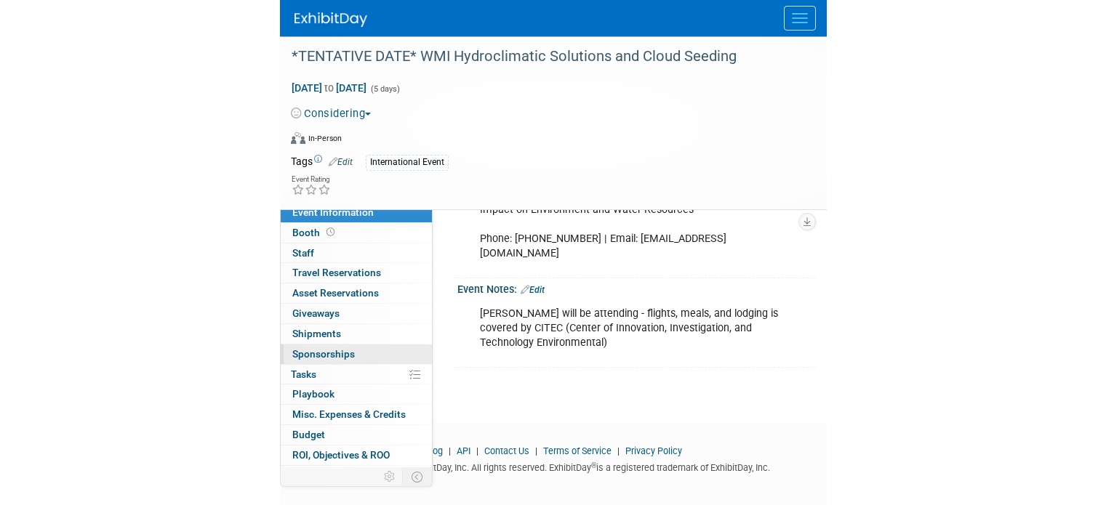
scroll to position [0, 0]
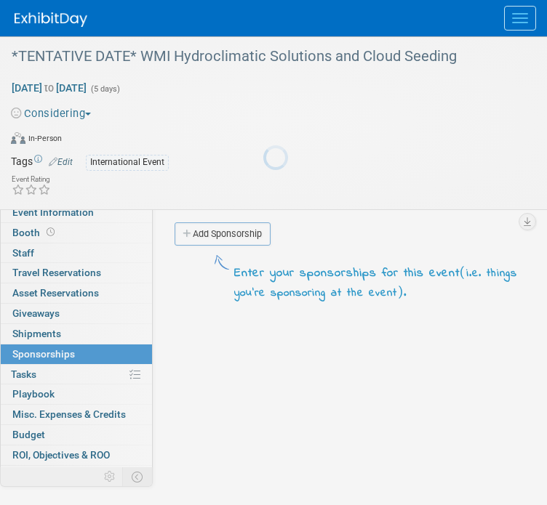
click at [73, 371] on link "0% Tasks 0%" at bounding box center [76, 375] width 151 height 20
